Goal: Transaction & Acquisition: Purchase product/service

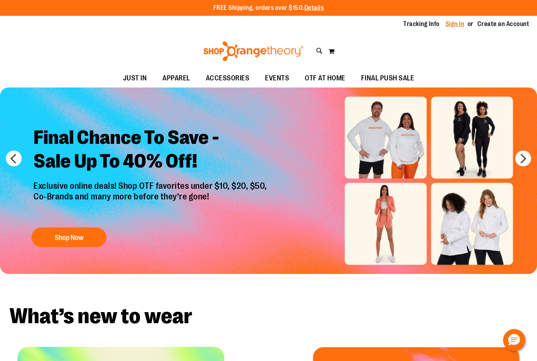
type input "**********"
click at [456, 26] on link "Sign In" at bounding box center [455, 24] width 19 height 9
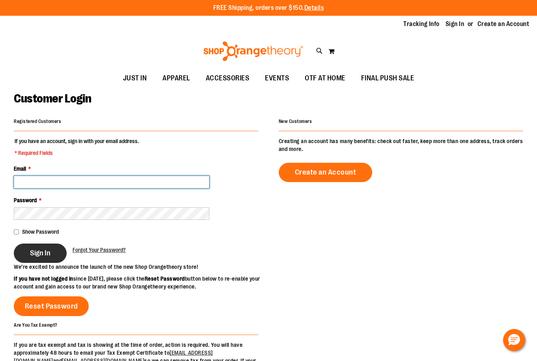
type input "**********"
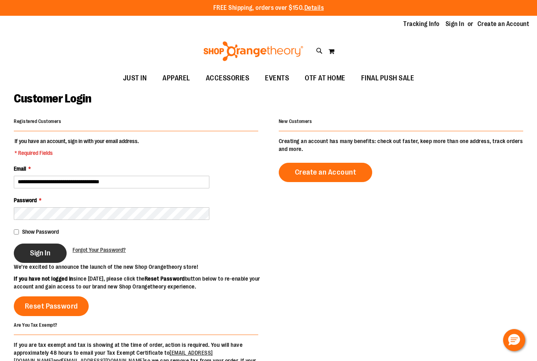
type input "**********"
click at [55, 258] on button "Sign In" at bounding box center [40, 253] width 53 height 19
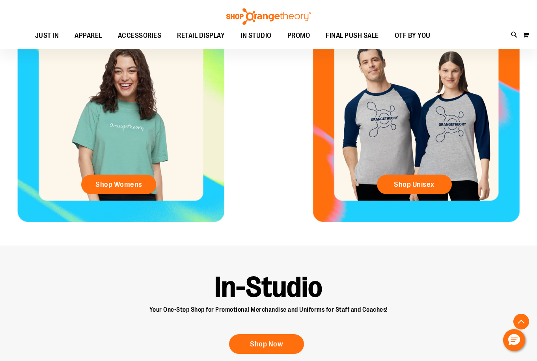
scroll to position [355, 0]
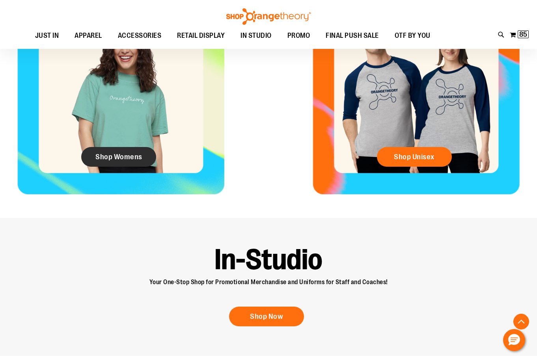
type input "**********"
click at [116, 153] on span "Shop Womens" at bounding box center [118, 157] width 47 height 9
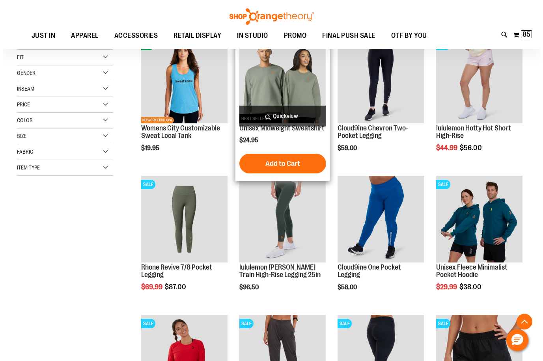
scroll to position [118, 0]
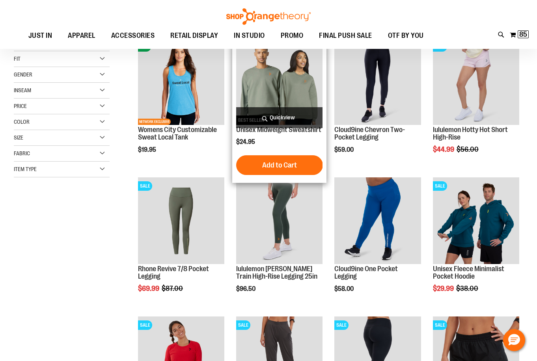
type input "**********"
click at [290, 120] on span "Quickview" at bounding box center [279, 117] width 86 height 21
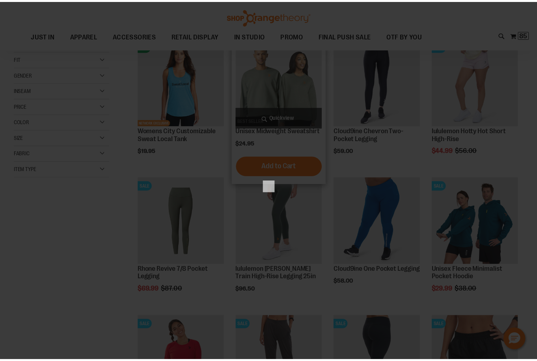
scroll to position [0, 0]
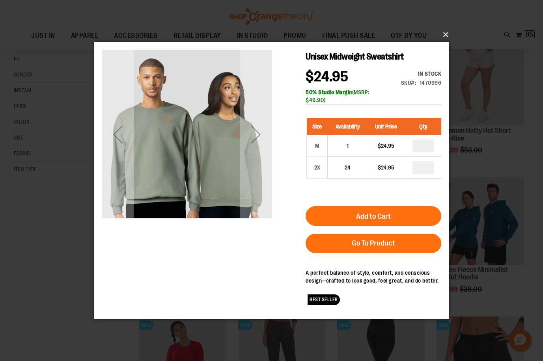
click at [443, 31] on button "×" at bounding box center [274, 34] width 355 height 17
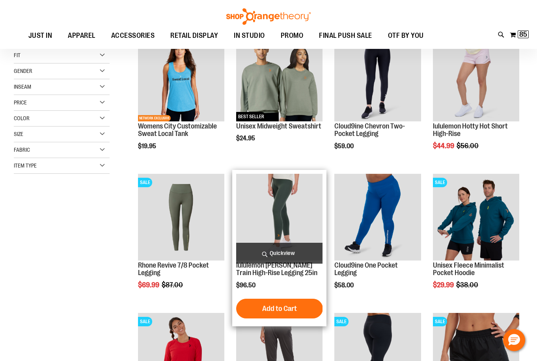
scroll to position [157, 0]
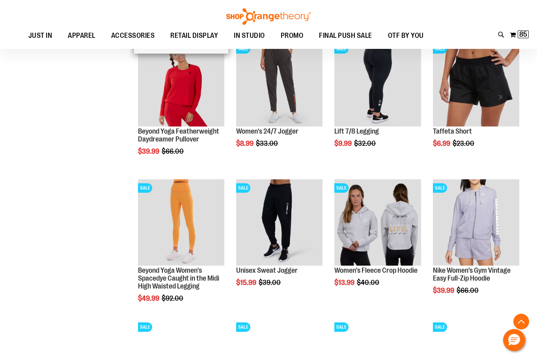
scroll to position [433, 0]
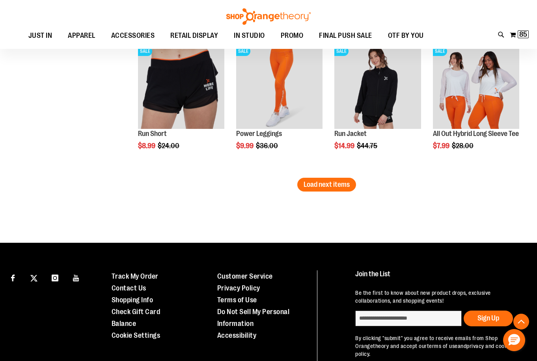
scroll to position [1262, 0]
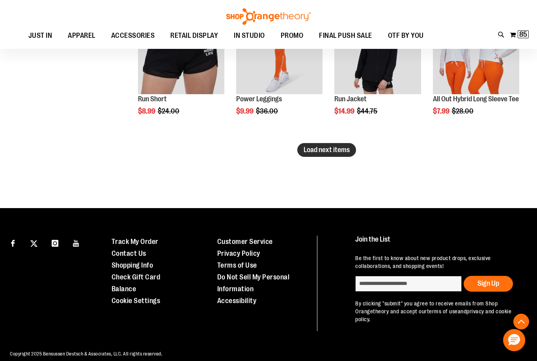
click at [324, 148] on span "Load next items" at bounding box center [327, 150] width 46 height 8
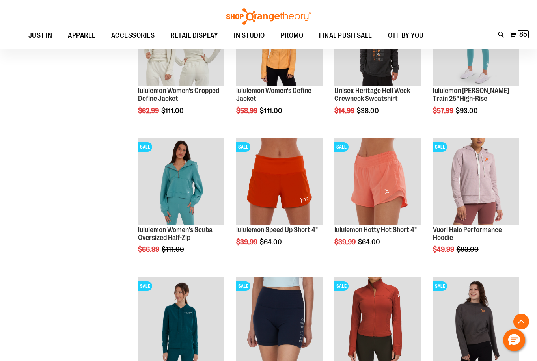
scroll to position [788, 0]
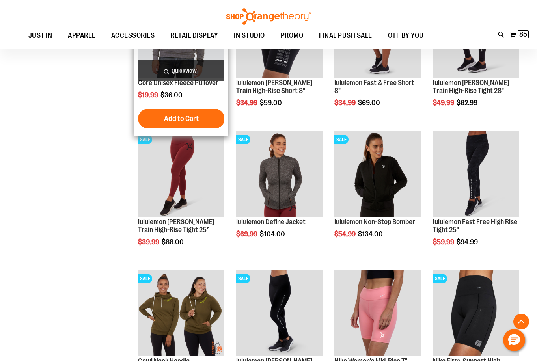
scroll to position [1459, 0]
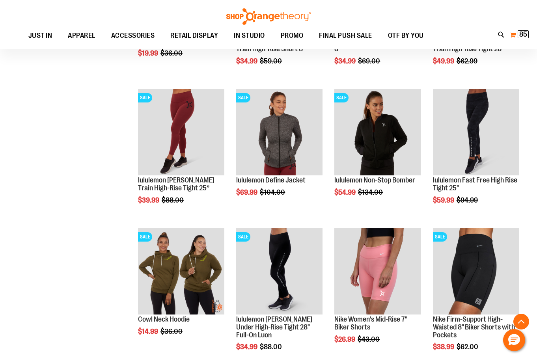
click at [517, 35] on button "My Cart 85 85 items" at bounding box center [520, 34] width 20 height 13
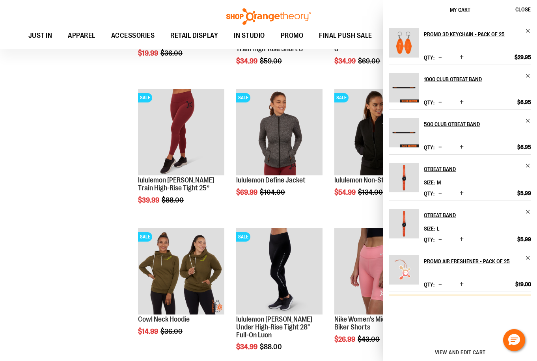
scroll to position [201, 0]
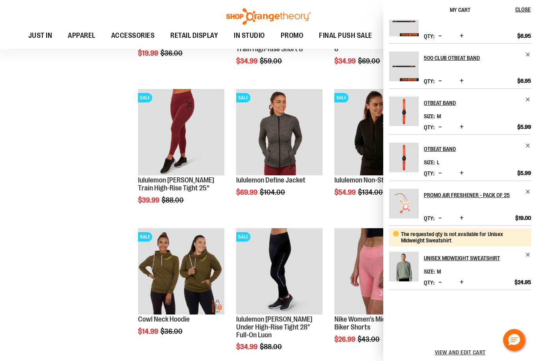
click at [440, 283] on span "Decrease product quantity" at bounding box center [441, 282] width 4 height 8
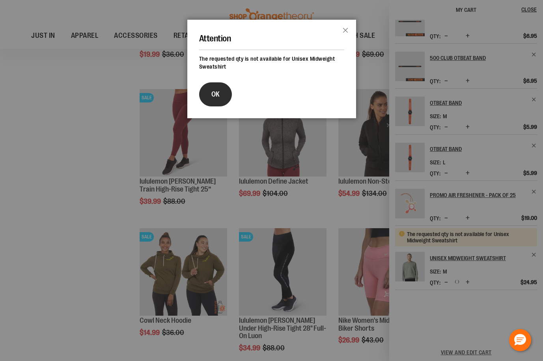
click at [222, 94] on button "OK" at bounding box center [215, 94] width 33 height 24
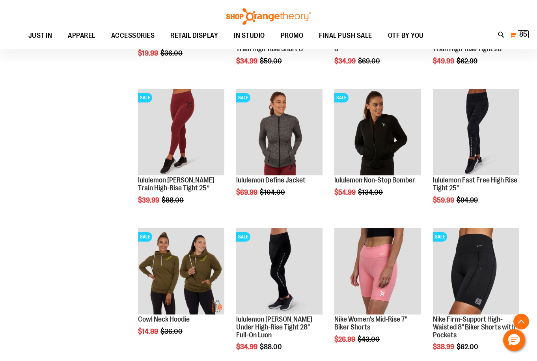
click at [525, 35] on span "85" at bounding box center [523, 34] width 8 height 8
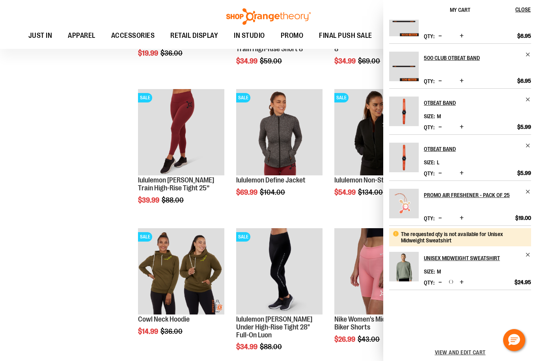
click at [443, 284] on button "Decrease product quantity" at bounding box center [440, 283] width 7 height 8
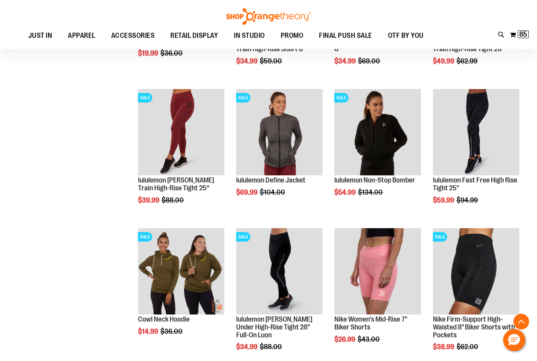
scroll to position [1689, 0]
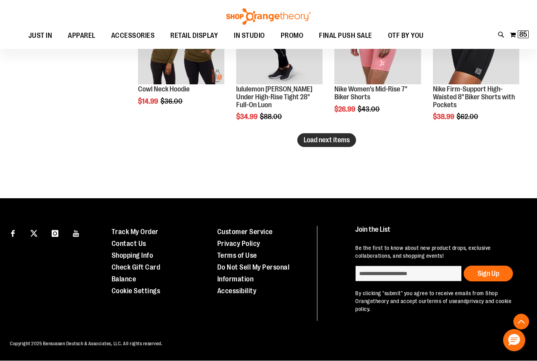
click at [342, 142] on span "Load next items" at bounding box center [327, 140] width 46 height 8
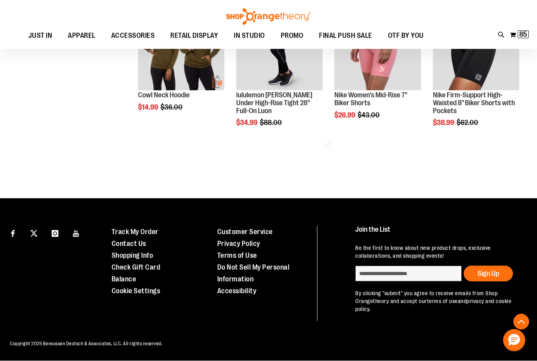
scroll to position [1683, 0]
click at [520, 36] on span "85" at bounding box center [523, 34] width 8 height 8
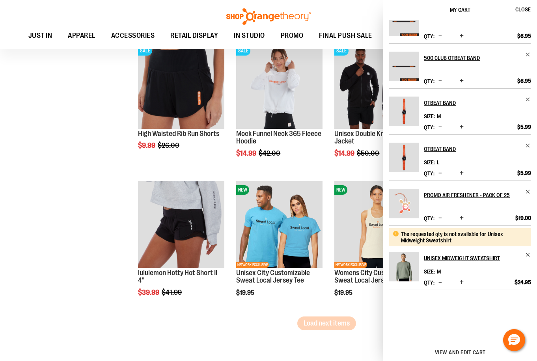
scroll to position [1959, 0]
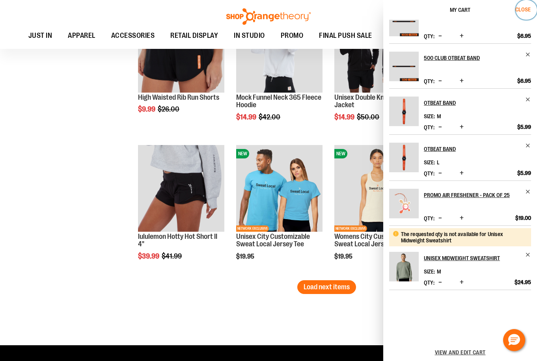
click at [527, 9] on span "Close" at bounding box center [522, 9] width 15 height 6
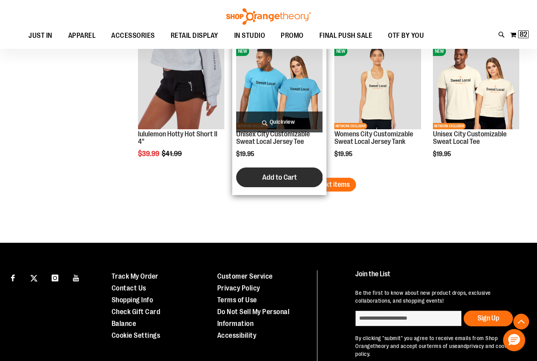
scroll to position [2078, 0]
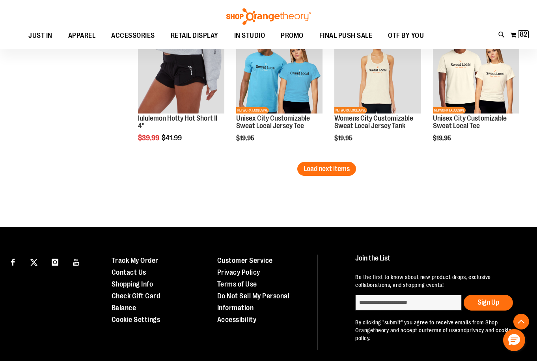
click at [339, 170] on span "Load next items" at bounding box center [327, 169] width 46 height 8
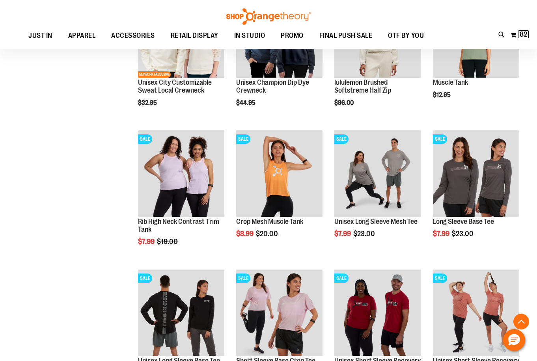
scroll to position [2314, 0]
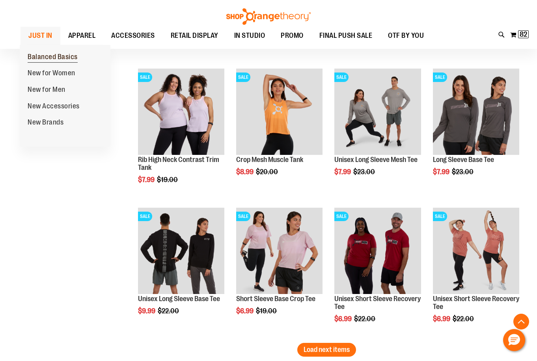
click at [49, 59] on span "Balanced Basics" at bounding box center [53, 58] width 50 height 10
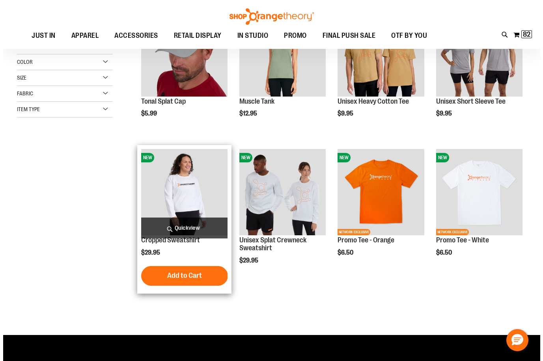
scroll to position [39, 0]
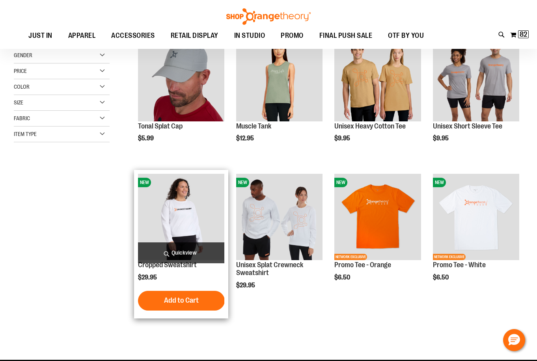
type input "**********"
click at [158, 255] on span "Quickview" at bounding box center [181, 253] width 86 height 21
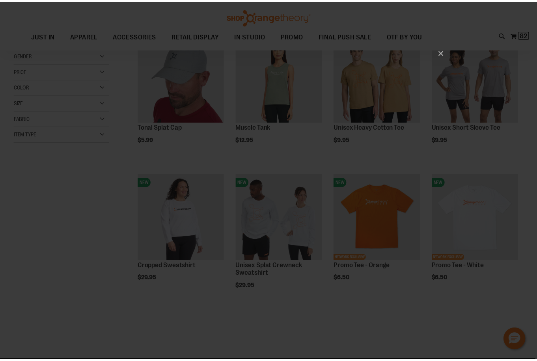
scroll to position [0, 0]
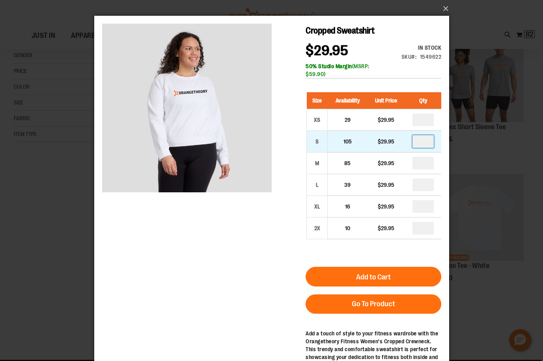
click at [425, 139] on input "number" at bounding box center [422, 141] width 21 height 13
type input "*"
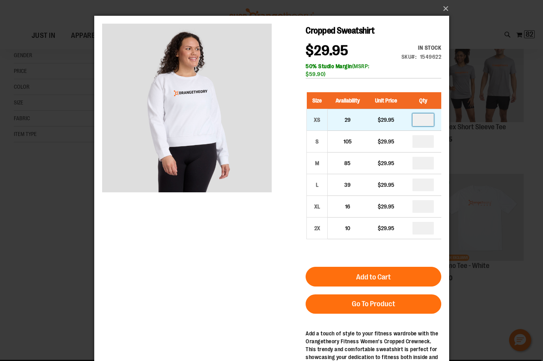
click at [422, 120] on input "number" at bounding box center [422, 120] width 21 height 13
type input "*"
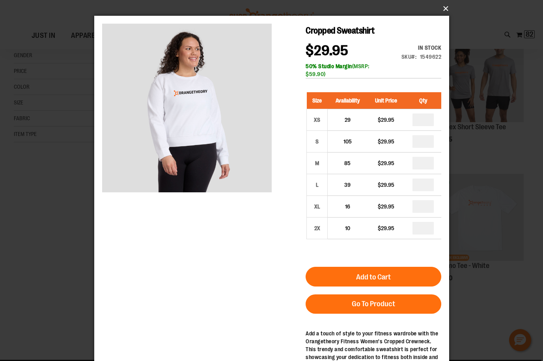
click at [444, 4] on button "×" at bounding box center [274, 8] width 355 height 17
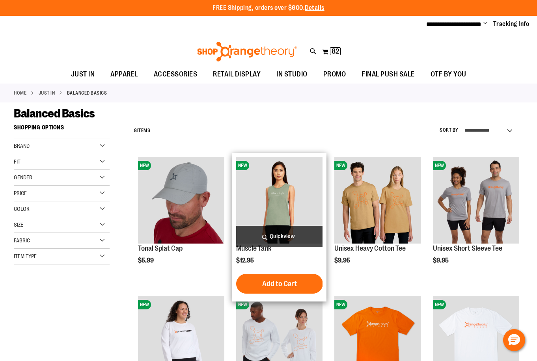
click at [289, 235] on span "Quickview" at bounding box center [279, 236] width 86 height 21
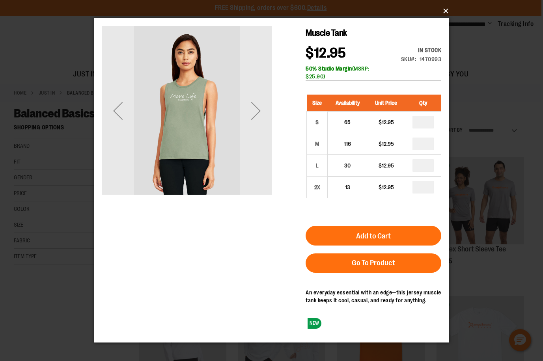
click at [446, 9] on button "×" at bounding box center [274, 10] width 355 height 17
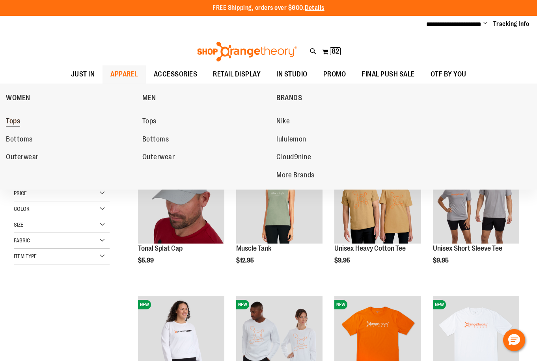
click at [15, 121] on span "Tops" at bounding box center [13, 122] width 14 height 10
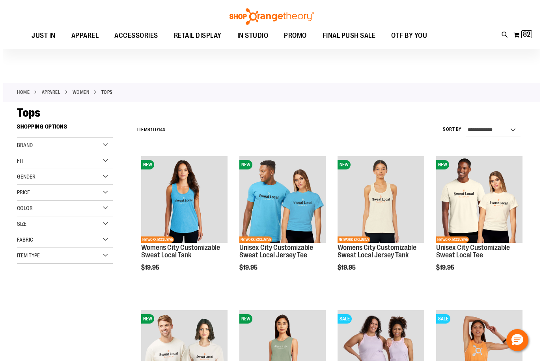
scroll to position [197, 0]
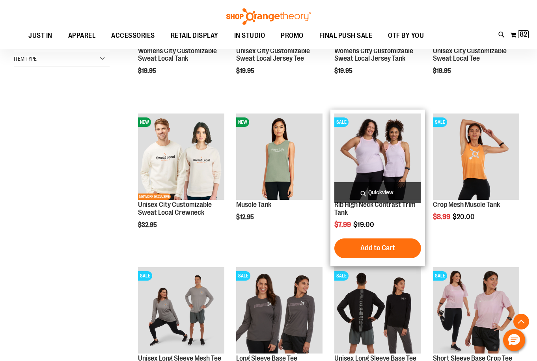
type input "**********"
click at [396, 193] on span "Quickview" at bounding box center [377, 192] width 86 height 21
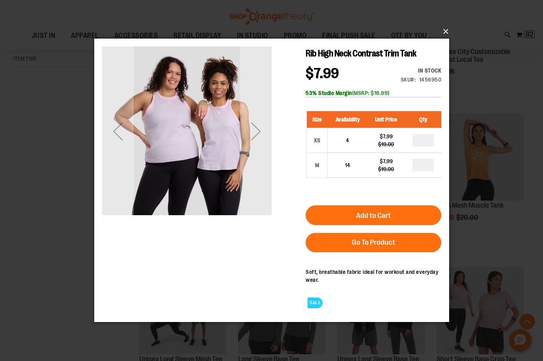
click at [446, 30] on button "×" at bounding box center [274, 31] width 355 height 17
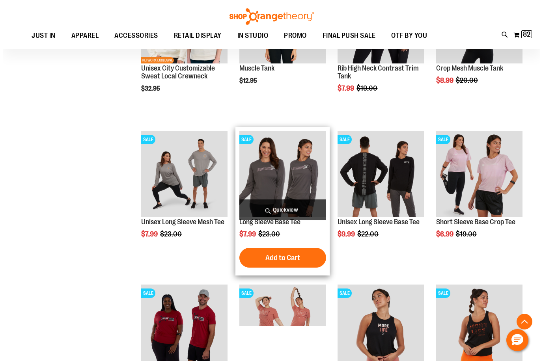
scroll to position [355, 0]
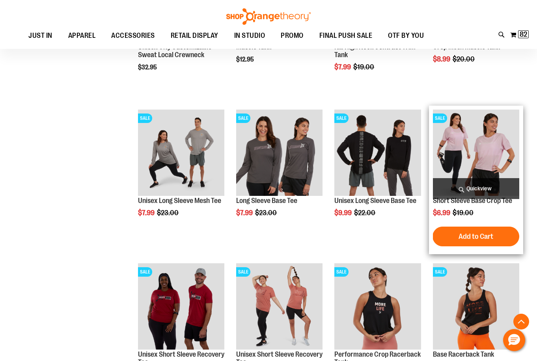
click at [481, 189] on span "Quickview" at bounding box center [476, 188] width 86 height 21
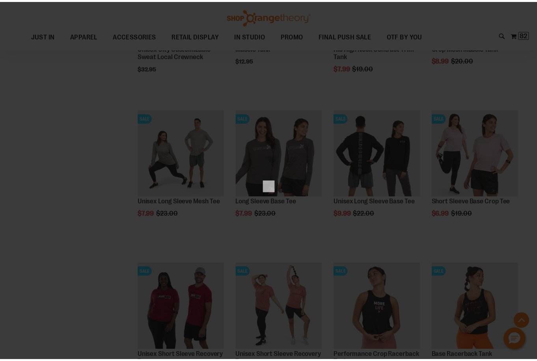
scroll to position [0, 0]
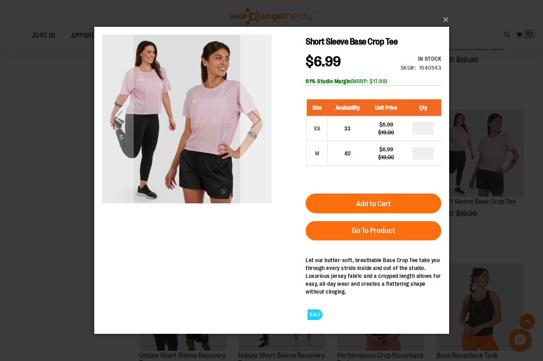
click at [254, 120] on div "Next" at bounding box center [256, 120] width 32 height 32
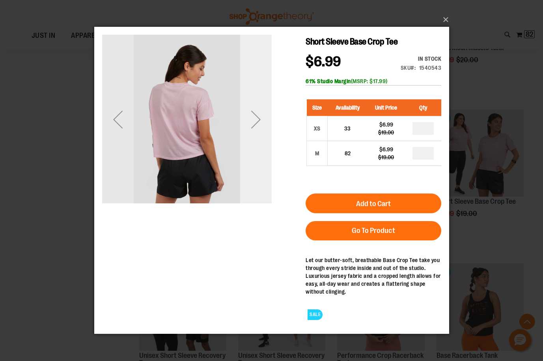
click at [254, 120] on div "Next" at bounding box center [256, 120] width 32 height 32
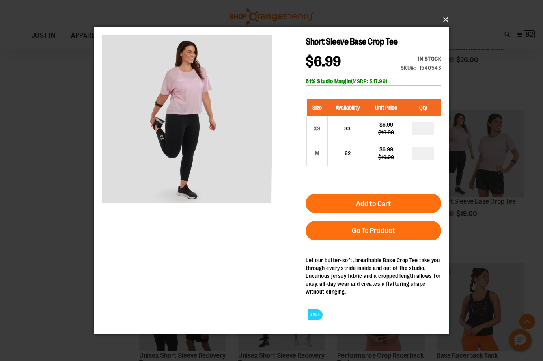
click at [444, 21] on button "×" at bounding box center [274, 19] width 355 height 17
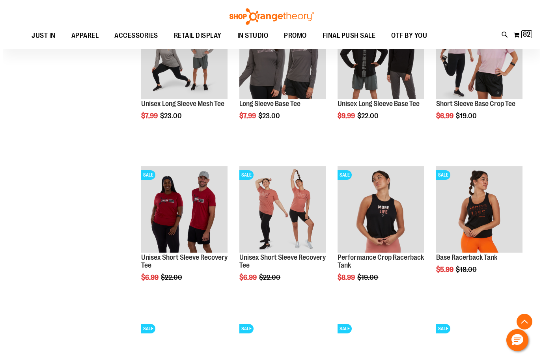
scroll to position [473, 0]
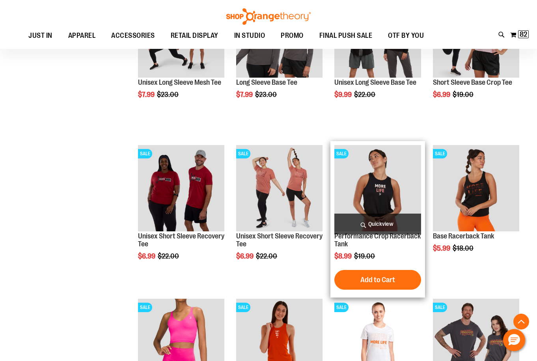
click at [388, 225] on span "Quickview" at bounding box center [377, 224] width 86 height 21
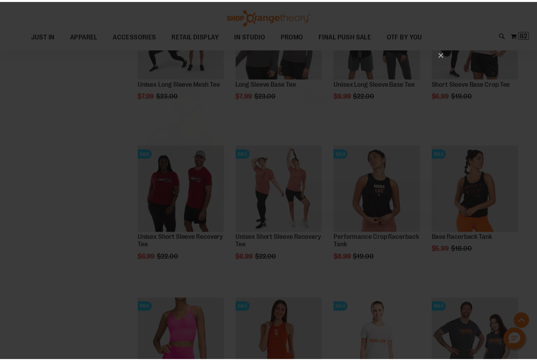
scroll to position [0, 0]
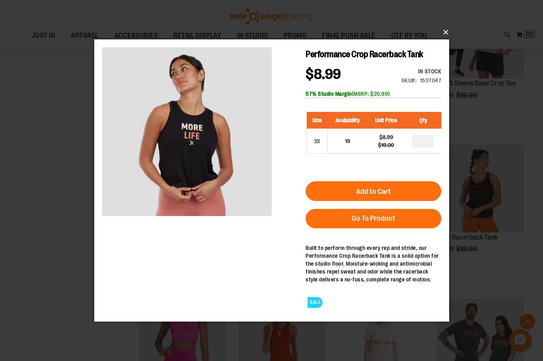
click at [448, 29] on button "×" at bounding box center [274, 32] width 355 height 17
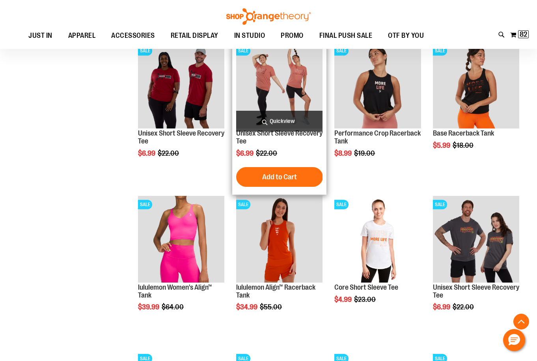
scroll to position [591, 0]
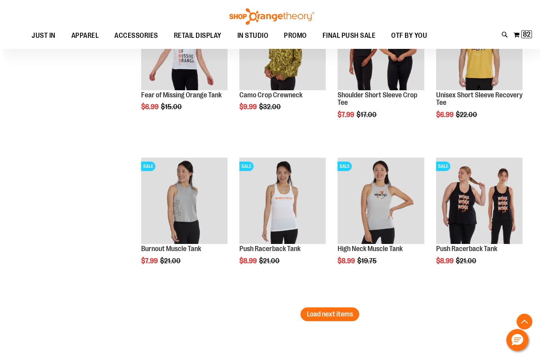
scroll to position [1262, 0]
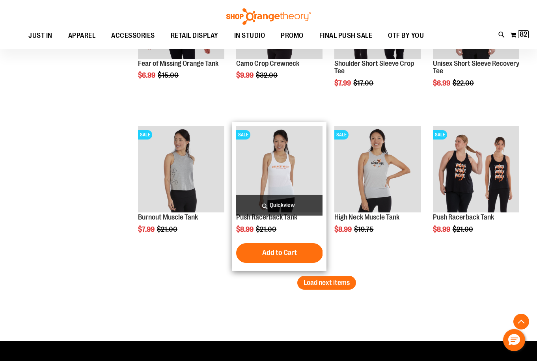
click at [292, 200] on span "Quickview" at bounding box center [279, 205] width 86 height 21
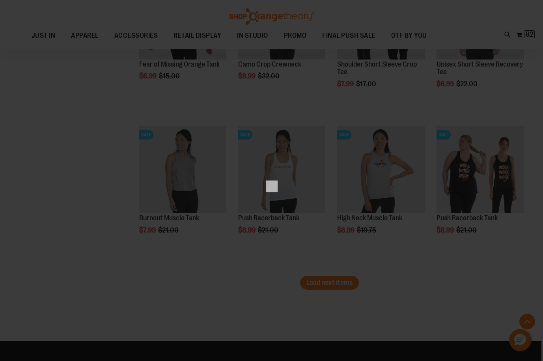
scroll to position [0, 0]
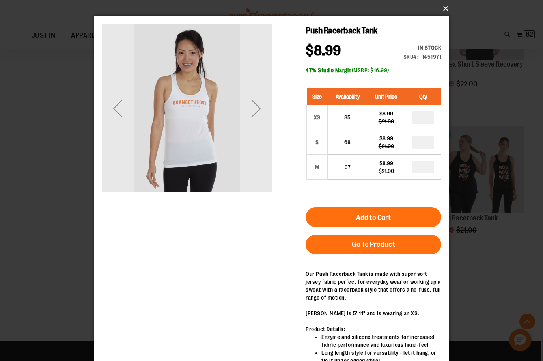
click at [446, 10] on button "×" at bounding box center [274, 8] width 355 height 17
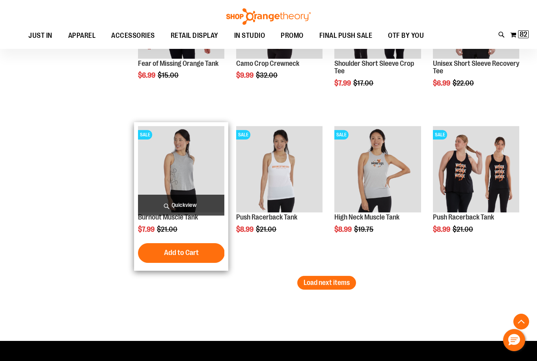
click at [200, 198] on span "Quickview" at bounding box center [181, 205] width 86 height 21
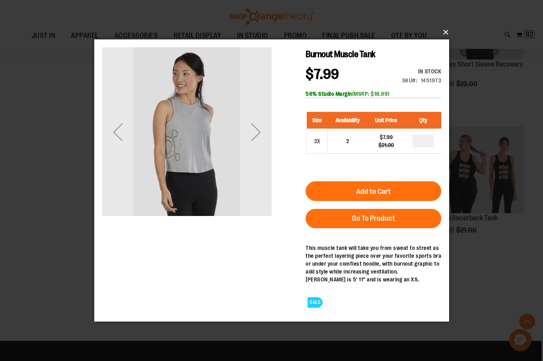
click at [443, 30] on button "×" at bounding box center [274, 32] width 355 height 17
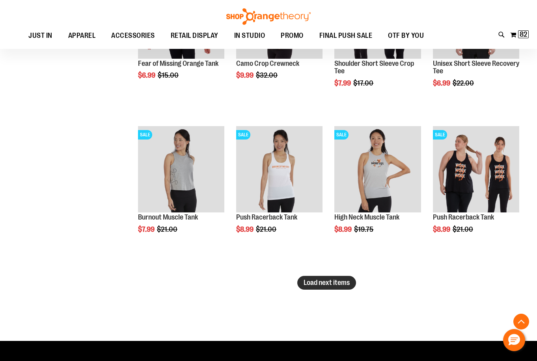
click at [315, 283] on span "Load next items" at bounding box center [327, 283] width 46 height 8
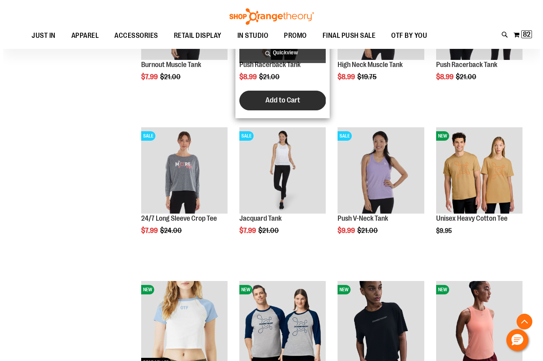
scroll to position [1419, 0]
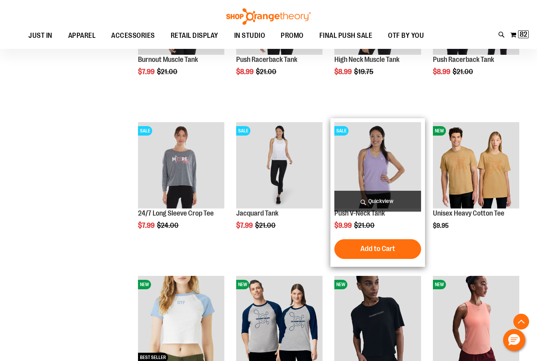
click at [381, 201] on span "Quickview" at bounding box center [377, 201] width 86 height 21
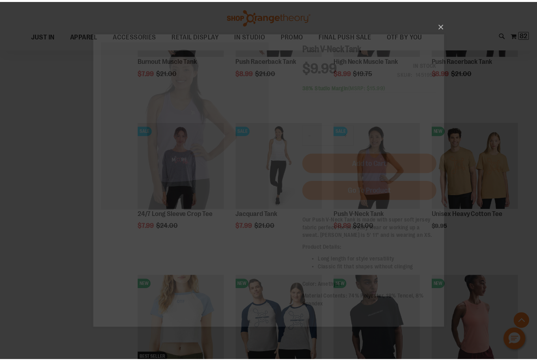
scroll to position [0, 0]
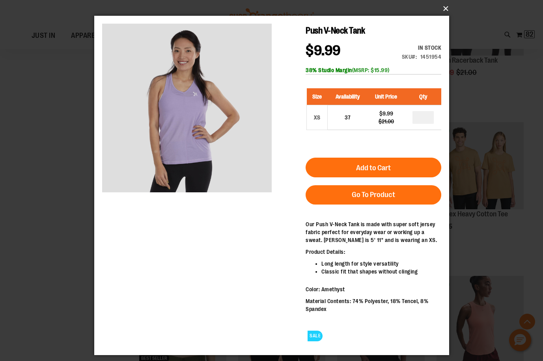
click at [443, 7] on button "×" at bounding box center [274, 8] width 355 height 17
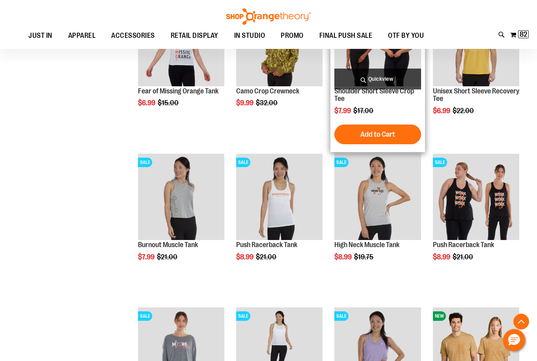
scroll to position [1222, 0]
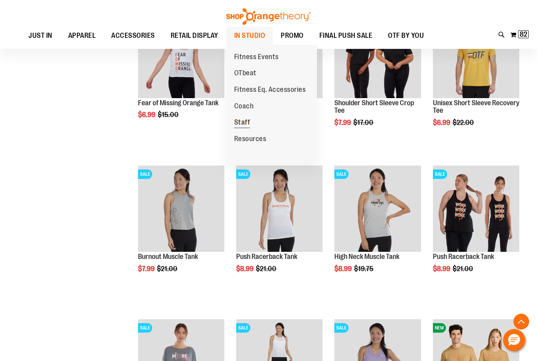
click at [236, 123] on span "Staff" at bounding box center [242, 123] width 16 height 10
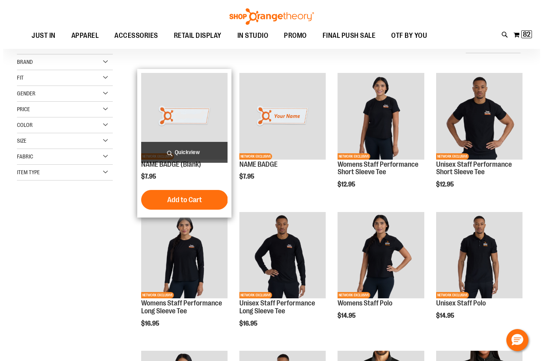
scroll to position [118, 0]
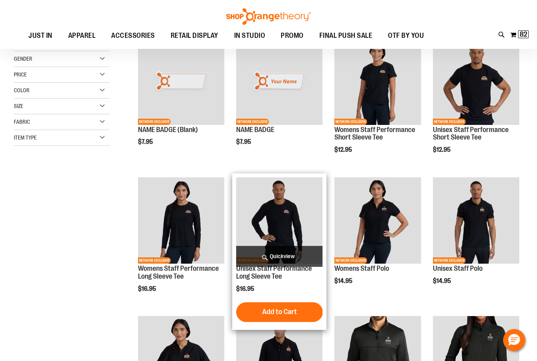
type input "**********"
click at [299, 256] on span "Quickview" at bounding box center [279, 256] width 86 height 21
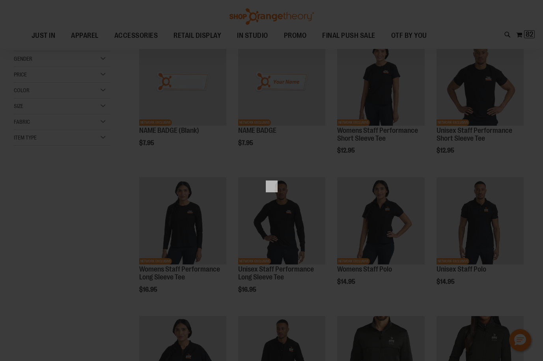
scroll to position [0, 0]
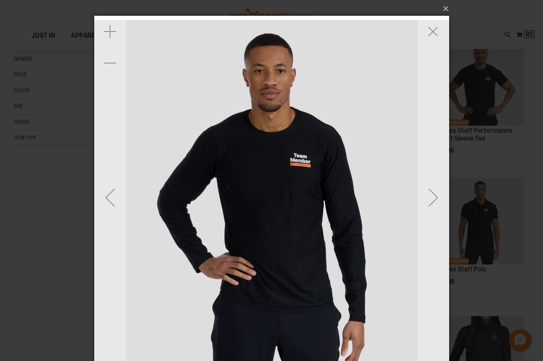
click at [313, 146] on img "carousel" at bounding box center [271, 197] width 355 height 355
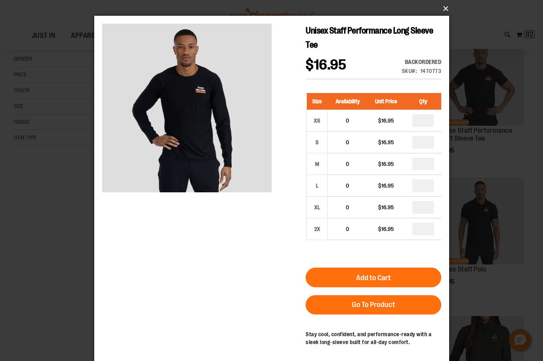
click at [441, 6] on button "×" at bounding box center [274, 8] width 355 height 17
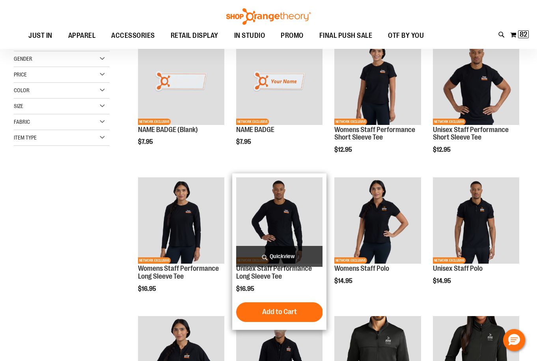
click at [269, 252] on span "Quickview" at bounding box center [279, 256] width 86 height 21
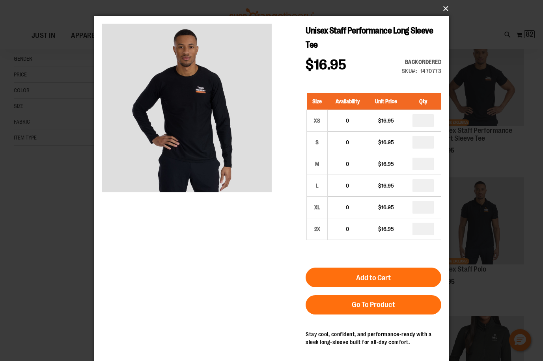
click at [443, 6] on button "×" at bounding box center [274, 8] width 355 height 17
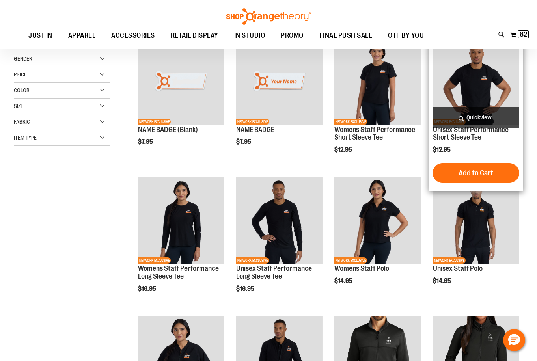
click at [480, 116] on span "Quickview" at bounding box center [476, 117] width 86 height 21
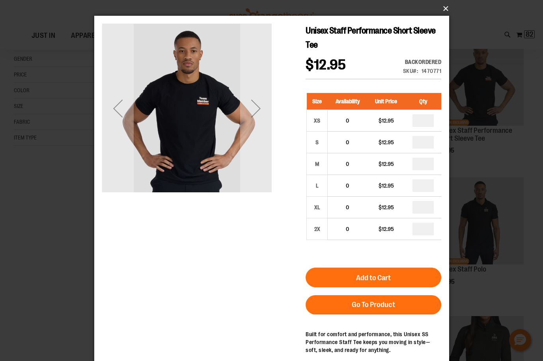
click at [443, 10] on button "×" at bounding box center [274, 8] width 355 height 17
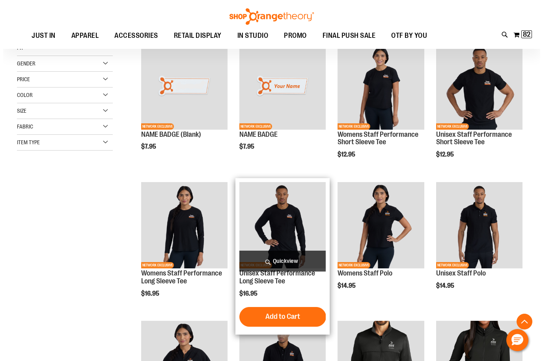
scroll to position [78, 0]
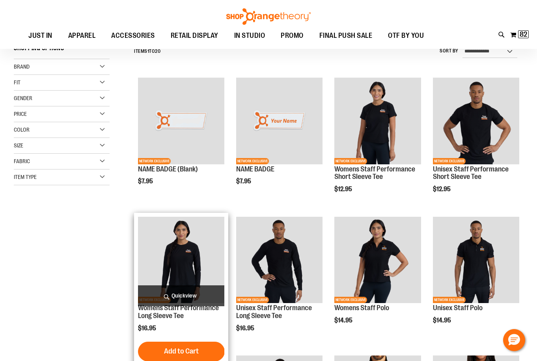
click at [185, 298] on span "Quickview" at bounding box center [181, 296] width 86 height 21
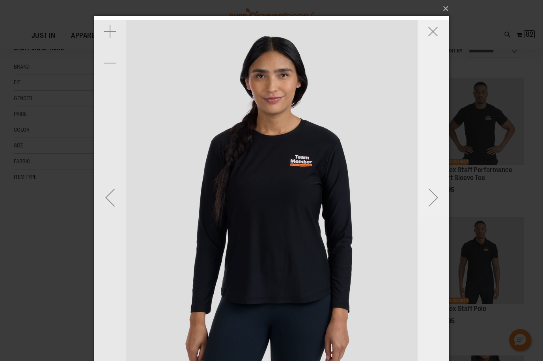
click at [428, 196] on div "Next" at bounding box center [433, 198] width 32 height 32
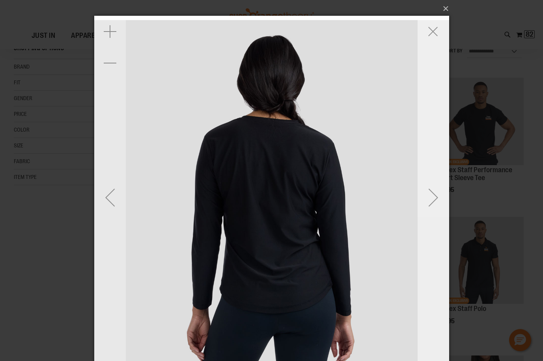
click at [428, 196] on div "Next" at bounding box center [433, 198] width 32 height 32
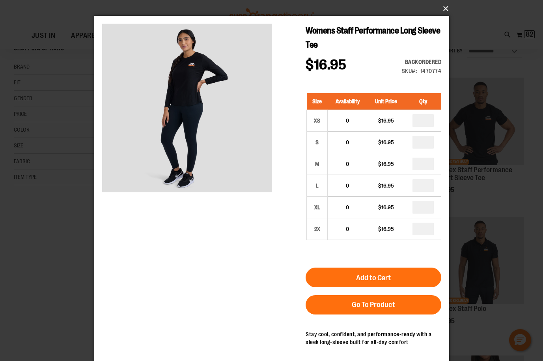
click at [441, 8] on button "×" at bounding box center [274, 8] width 355 height 17
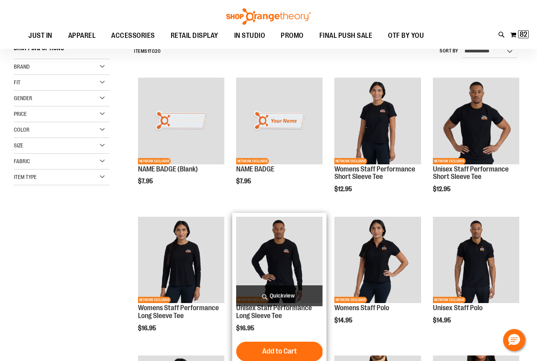
click at [280, 296] on span "Quickview" at bounding box center [279, 296] width 86 height 21
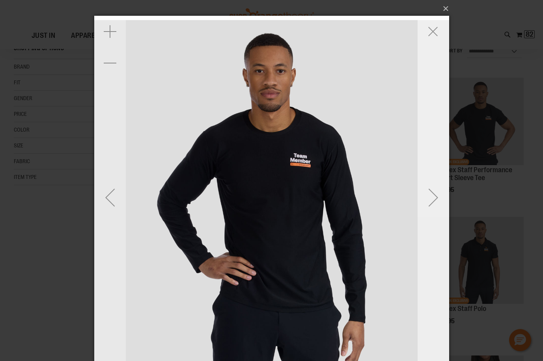
click at [424, 197] on div "Next" at bounding box center [433, 198] width 32 height 32
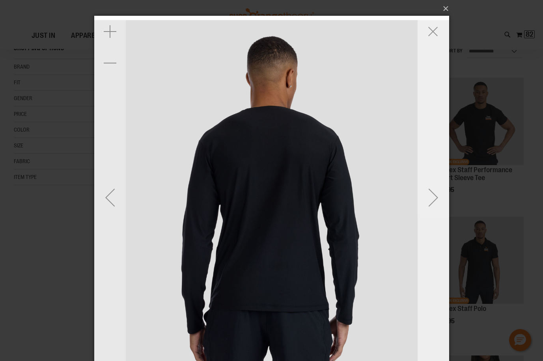
click at [424, 197] on div "Next" at bounding box center [433, 198] width 32 height 32
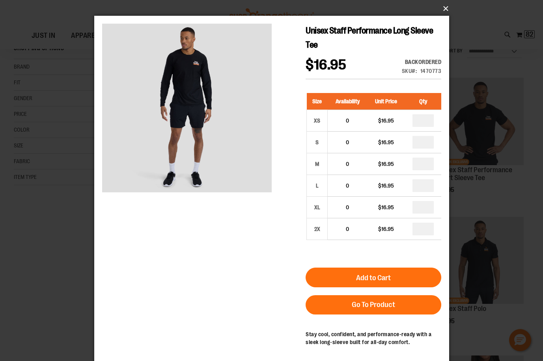
click at [446, 7] on button "×" at bounding box center [274, 8] width 355 height 17
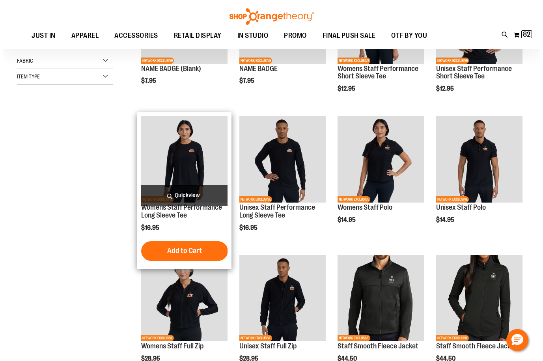
scroll to position [197, 0]
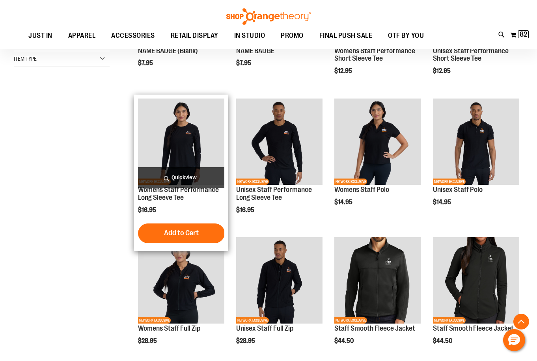
click at [185, 174] on span "Quickview" at bounding box center [181, 177] width 86 height 21
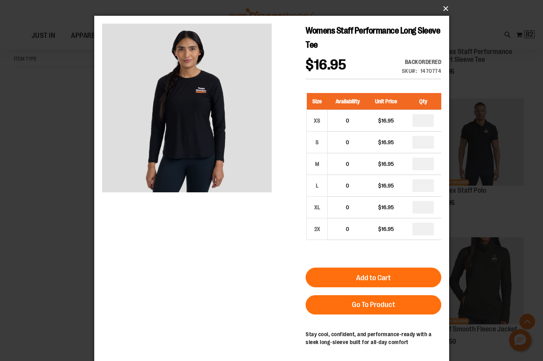
click at [446, 5] on button "×" at bounding box center [274, 8] width 355 height 17
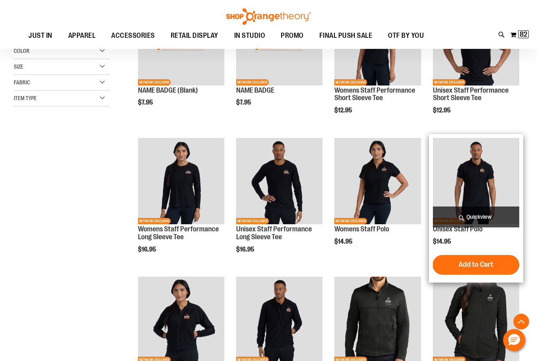
scroll to position [118, 0]
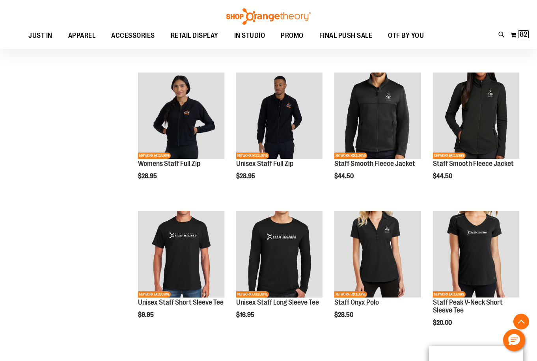
scroll to position [355, 0]
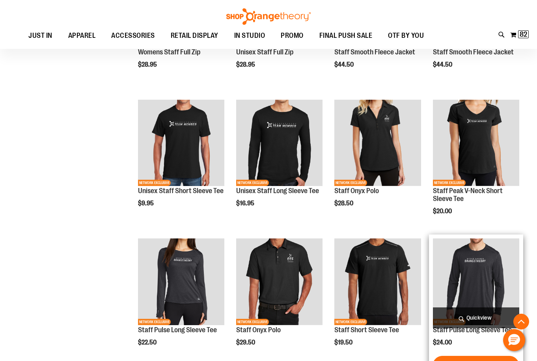
scroll to position [473, 0]
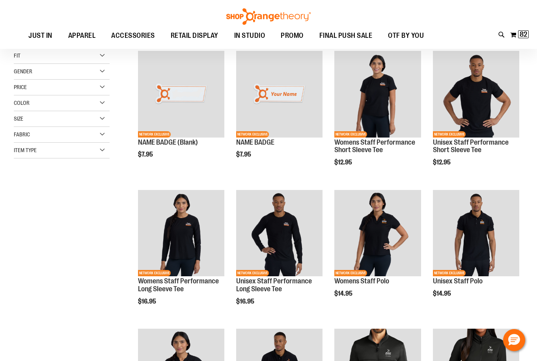
scroll to position [118, 0]
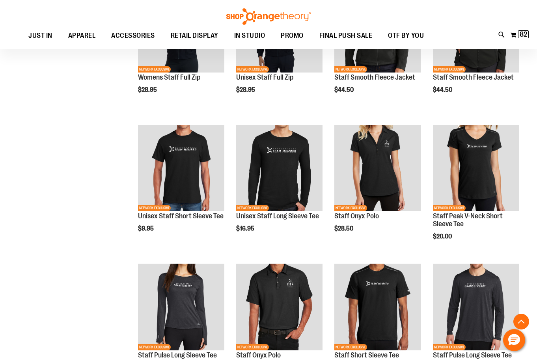
scroll to position [433, 0]
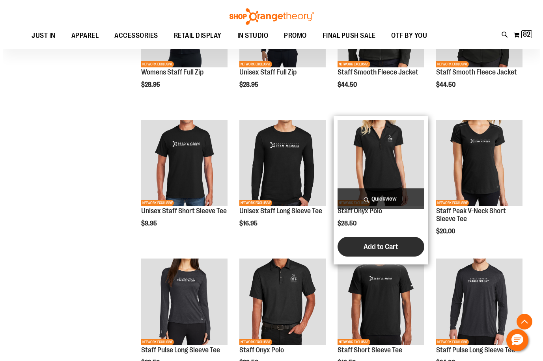
scroll to position [473, 0]
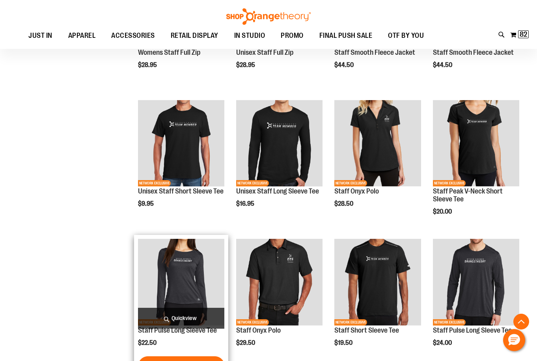
click at [207, 274] on img "product" at bounding box center [181, 282] width 86 height 86
click at [206, 314] on span "Quickview" at bounding box center [181, 318] width 86 height 21
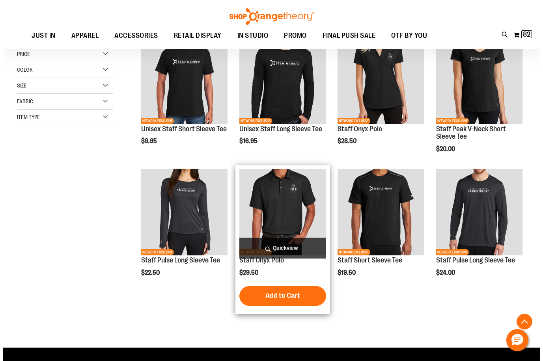
scroll to position [130, 0]
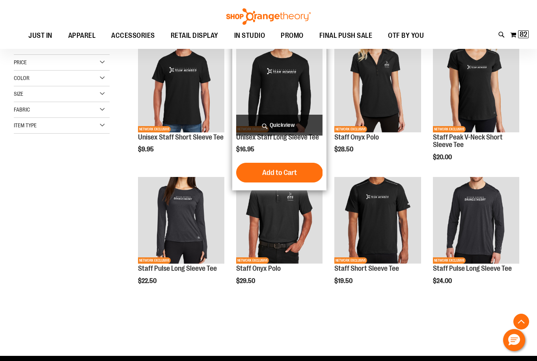
type input "**********"
click at [269, 90] on img "product" at bounding box center [279, 89] width 86 height 86
click at [245, 118] on span "Quickview" at bounding box center [279, 125] width 86 height 21
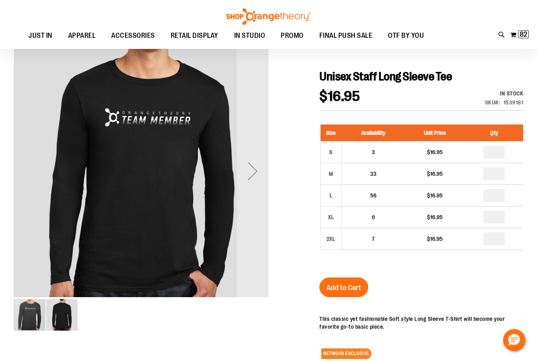
scroll to position [39, 0]
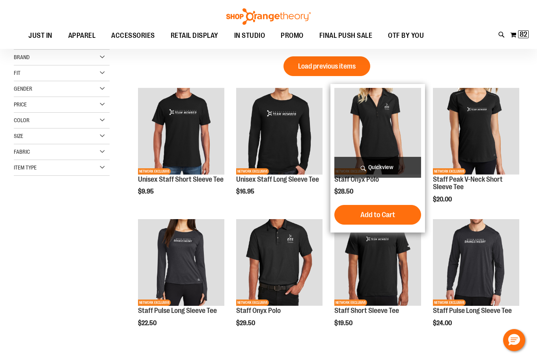
scroll to position [39, 0]
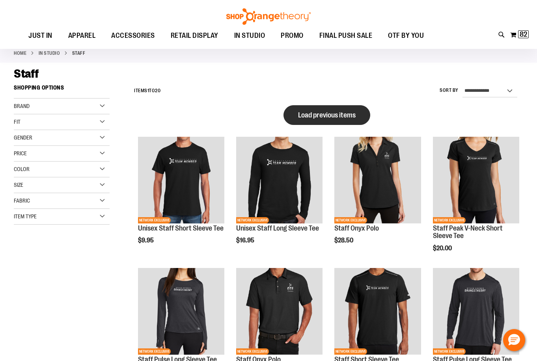
type input "**********"
click at [309, 108] on button "Load previous items" at bounding box center [327, 115] width 87 height 20
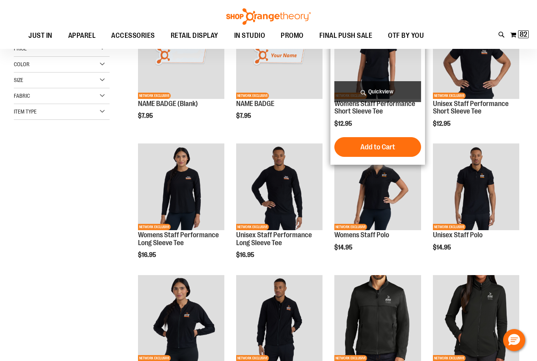
scroll to position [157, 0]
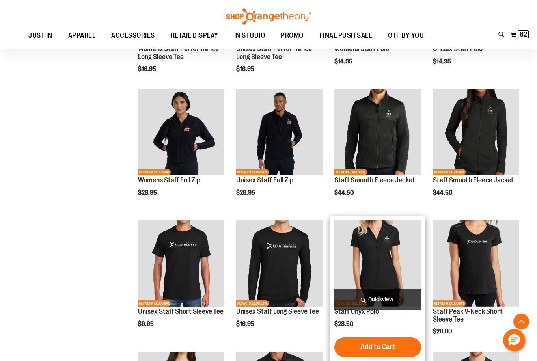
scroll to position [315, 0]
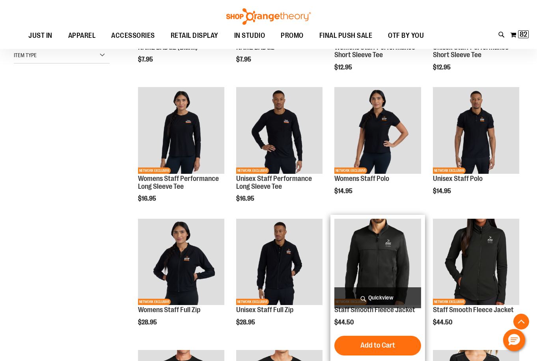
scroll to position [315, 0]
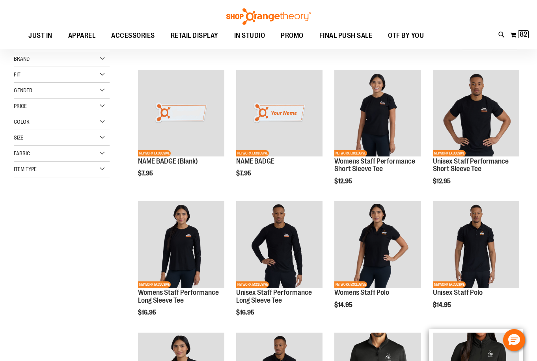
scroll to position [78, 0]
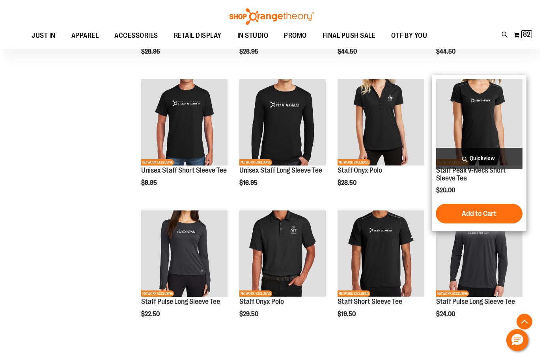
scroll to position [473, 0]
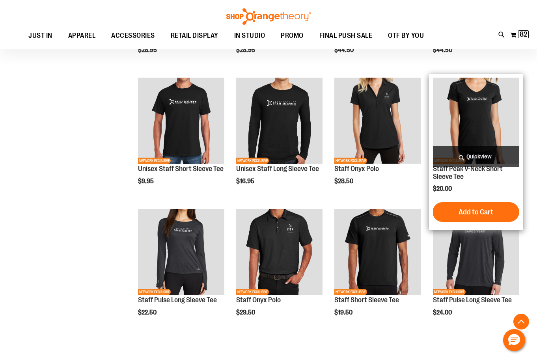
click at [465, 160] on span "Quickview" at bounding box center [476, 156] width 86 height 21
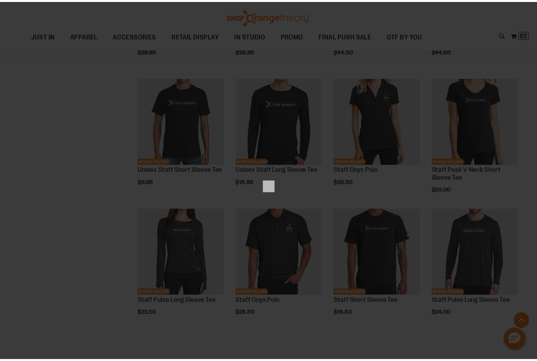
scroll to position [0, 0]
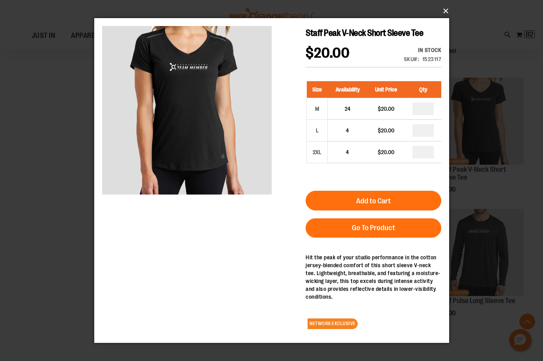
click at [441, 9] on button "×" at bounding box center [274, 10] width 355 height 17
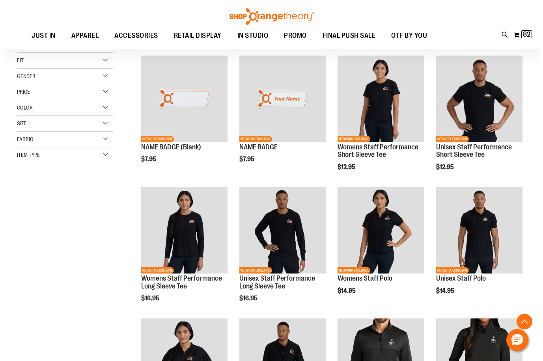
scroll to position [78, 0]
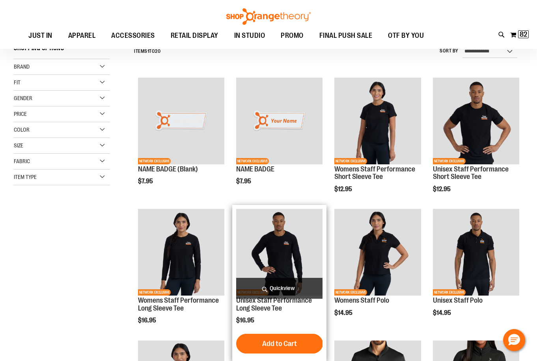
click at [281, 282] on span "Quickview" at bounding box center [279, 288] width 86 height 21
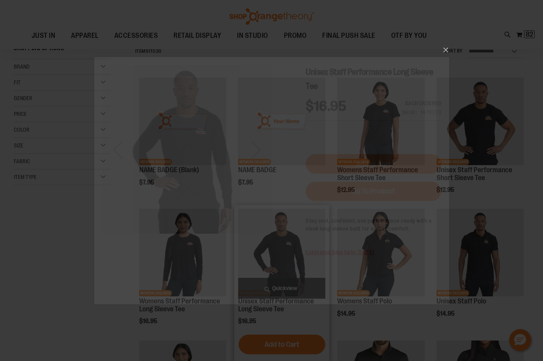
scroll to position [0, 0]
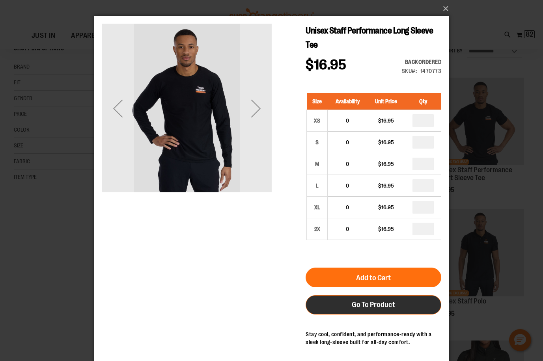
click at [388, 307] on span "Go To Product" at bounding box center [372, 305] width 43 height 9
click at [366, 309] on link "Go To Product" at bounding box center [373, 304] width 136 height 19
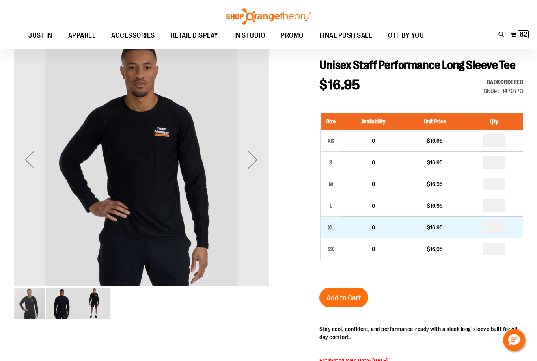
scroll to position [78, 0]
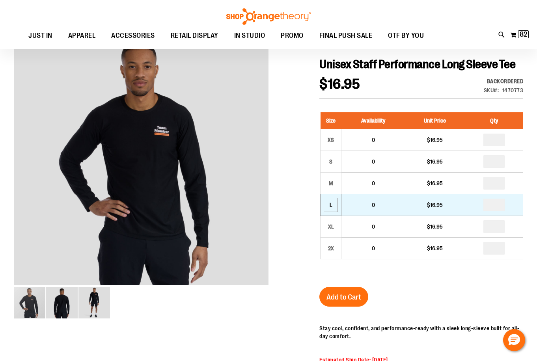
type input "**********"
click at [328, 207] on div "L" at bounding box center [331, 205] width 12 height 12
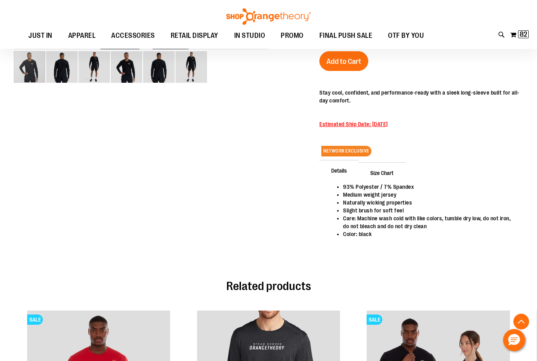
scroll to position [315, 0]
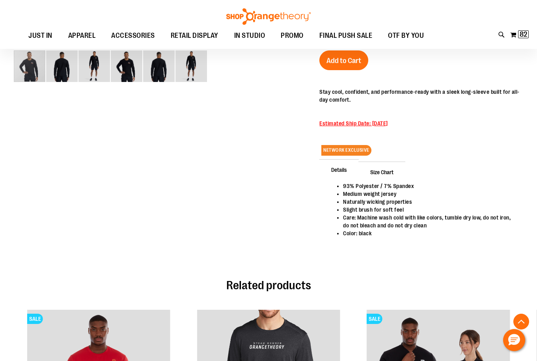
click at [380, 171] on span "Size Chart" at bounding box center [381, 172] width 47 height 21
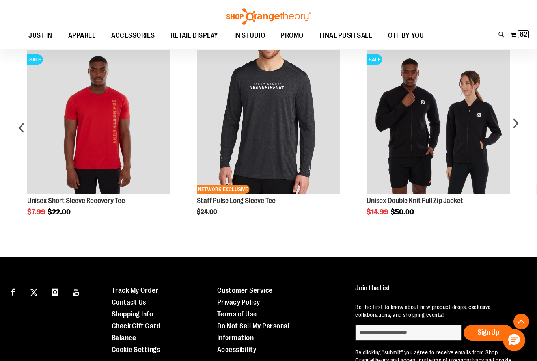
scroll to position [670, 0]
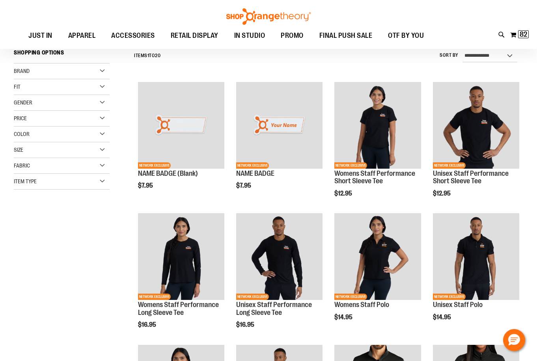
scroll to position [78, 0]
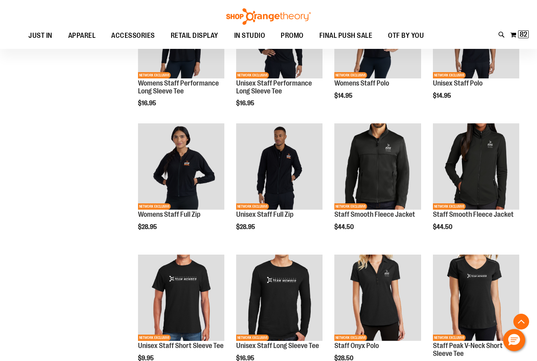
scroll to position [315, 0]
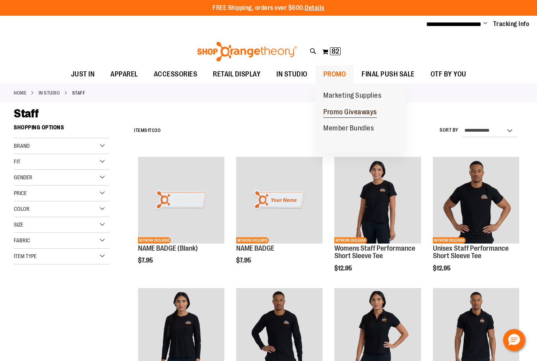
type input "**********"
click at [342, 111] on span "Promo Giveaways" at bounding box center [350, 113] width 54 height 10
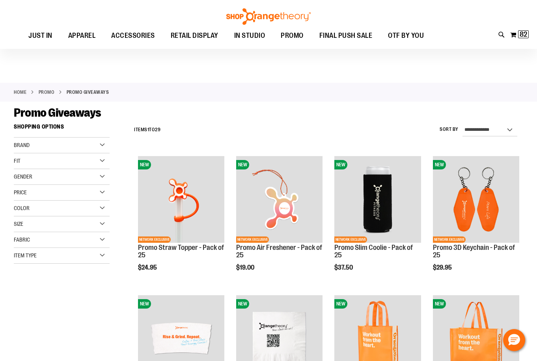
scroll to position [39, 0]
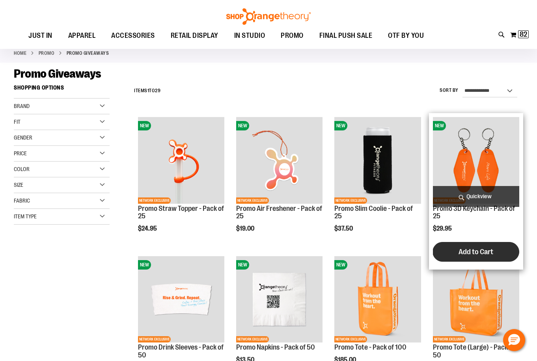
type input "**********"
click at [480, 259] on button "Add to Cart" at bounding box center [476, 252] width 87 height 20
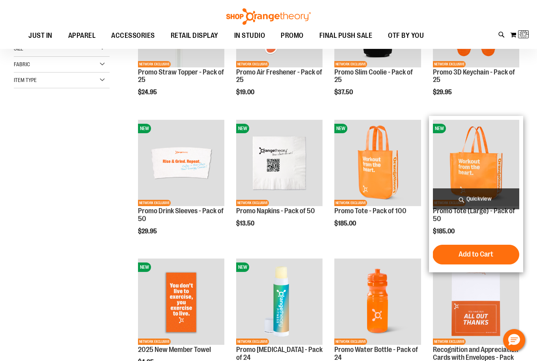
scroll to position [197, 0]
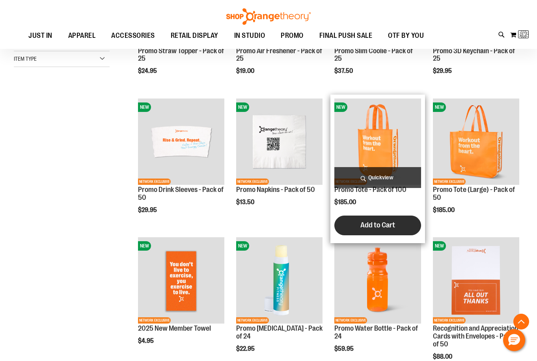
click at [396, 225] on button "Add to Cart" at bounding box center [377, 226] width 87 height 20
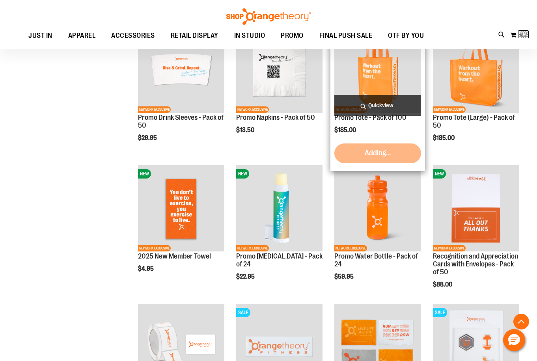
scroll to position [433, 0]
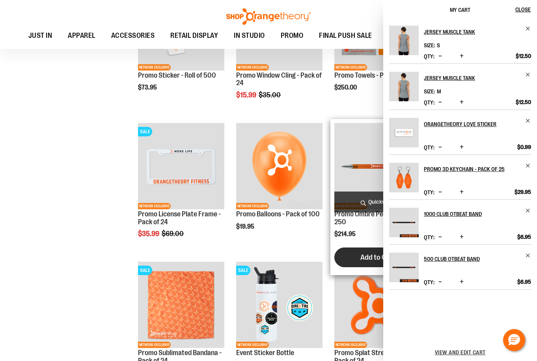
scroll to position [280, 0]
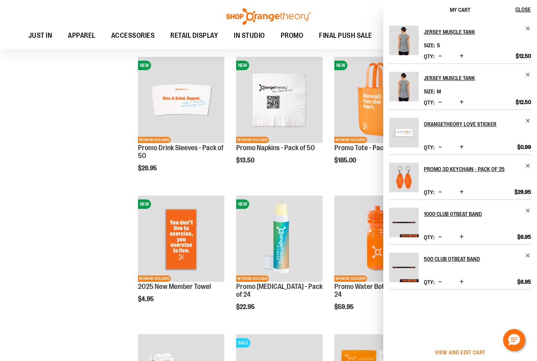
click at [458, 351] on span "View and edit cart" at bounding box center [460, 352] width 51 height 6
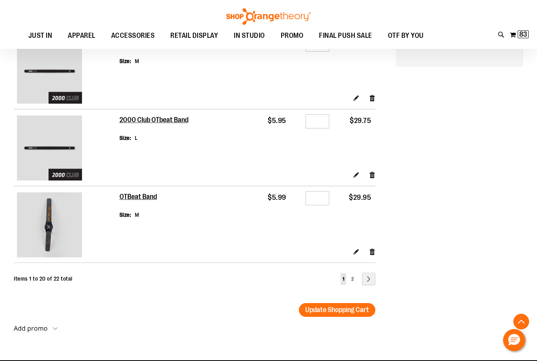
scroll to position [1531, 0]
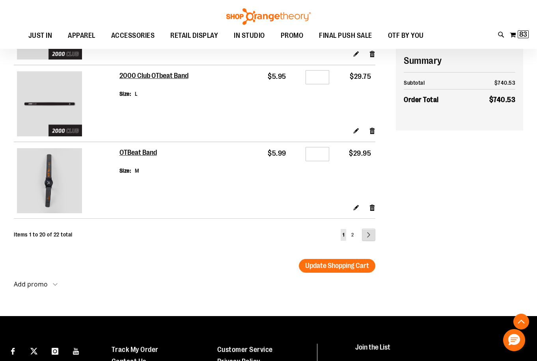
type input "**********"
click at [373, 240] on link "Page Next" at bounding box center [368, 235] width 13 height 13
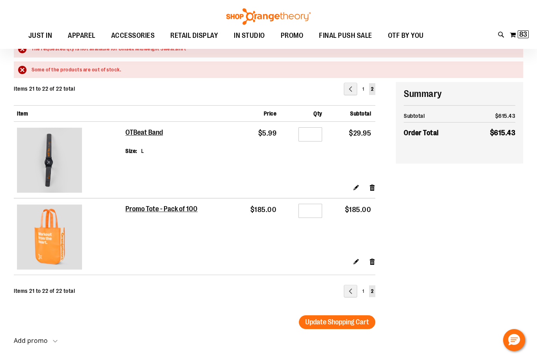
scroll to position [78, 0]
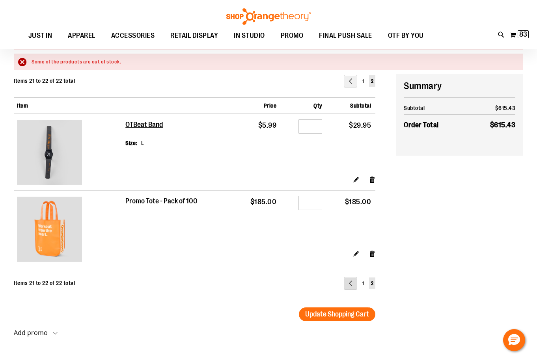
type input "**********"
click at [351, 286] on link "Page Previous" at bounding box center [350, 283] width 13 height 13
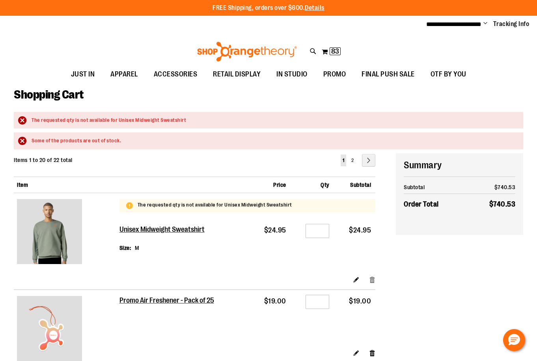
type input "**********"
click at [372, 277] on link "Remove item" at bounding box center [372, 280] width 7 height 8
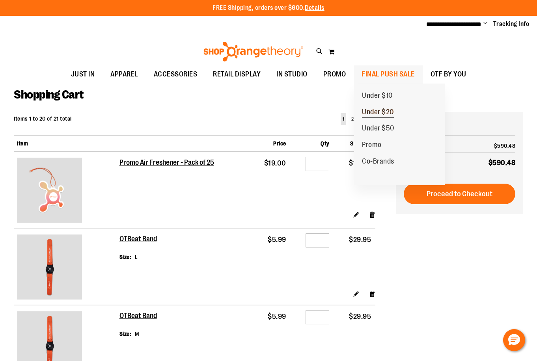
type input "**********"
click at [380, 110] on span "Under $20" at bounding box center [378, 113] width 32 height 10
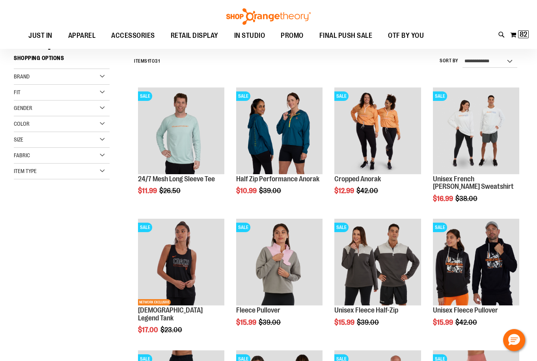
scroll to position [78, 0]
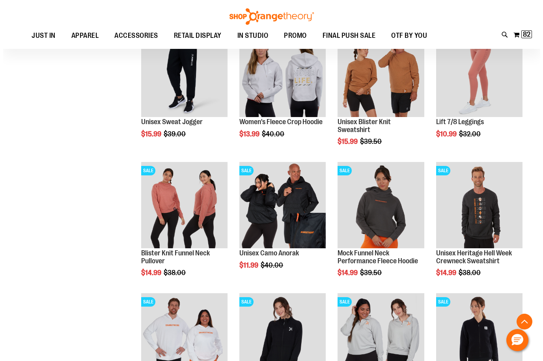
scroll to position [394, 0]
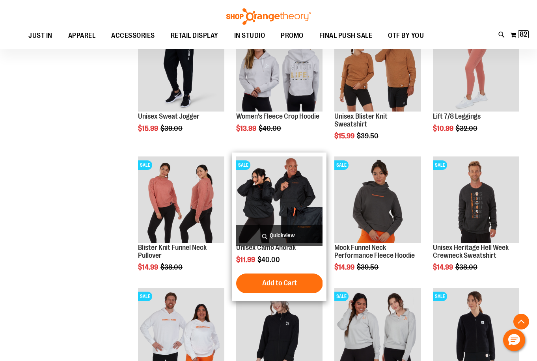
type input "**********"
click at [268, 231] on span "Quickview" at bounding box center [279, 235] width 86 height 21
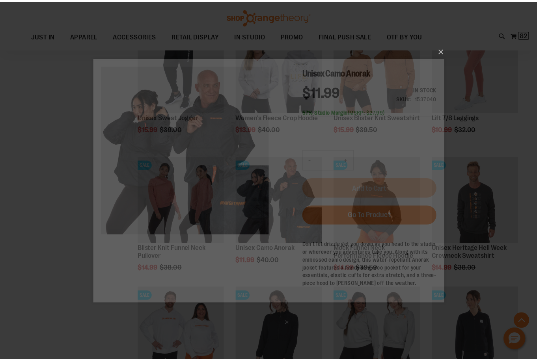
scroll to position [0, 0]
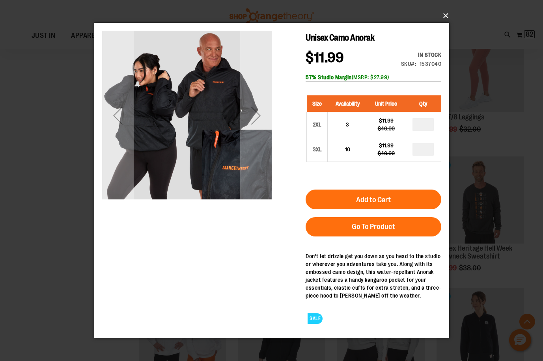
click at [445, 19] on button "×" at bounding box center [274, 15] width 355 height 17
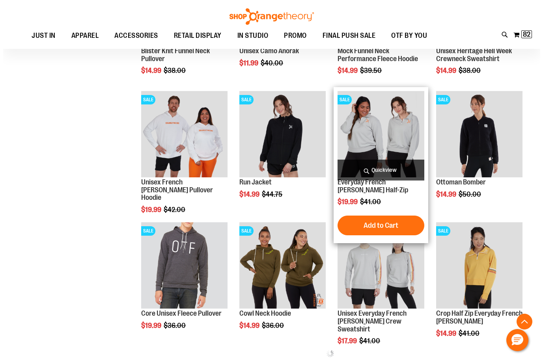
scroll to position [591, 0]
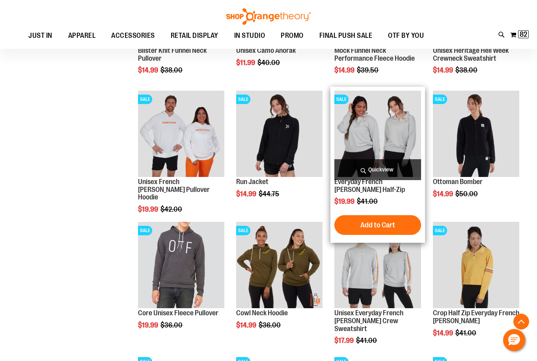
click at [390, 173] on span "Quickview" at bounding box center [377, 169] width 86 height 21
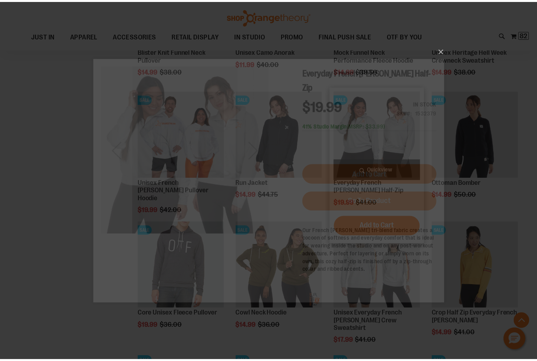
scroll to position [0, 0]
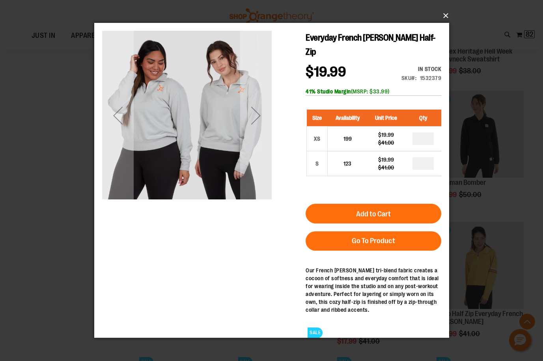
click at [443, 18] on button "×" at bounding box center [274, 15] width 355 height 17
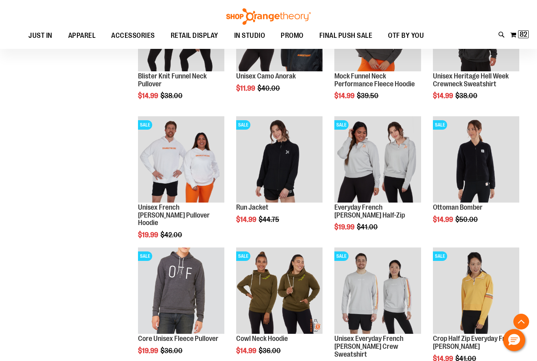
scroll to position [552, 0]
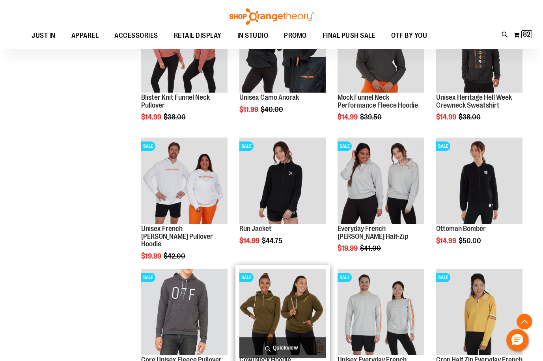
scroll to position [631, 0]
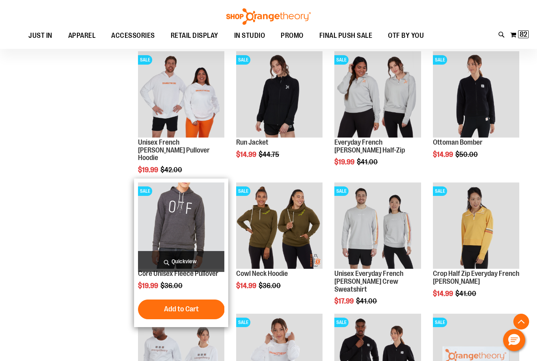
click at [196, 259] on span "Quickview" at bounding box center [181, 261] width 86 height 21
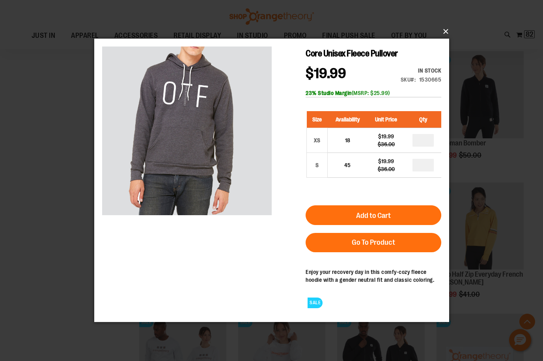
click at [444, 31] on button "×" at bounding box center [274, 31] width 355 height 17
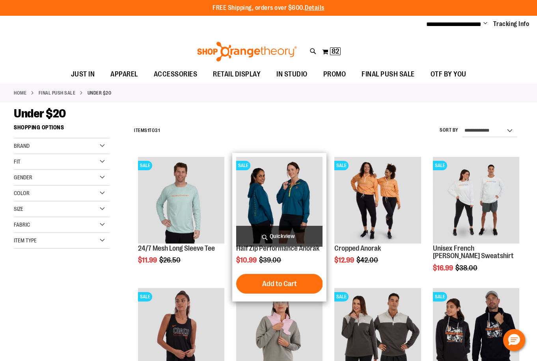
click at [280, 232] on span "Quickview" at bounding box center [279, 236] width 86 height 21
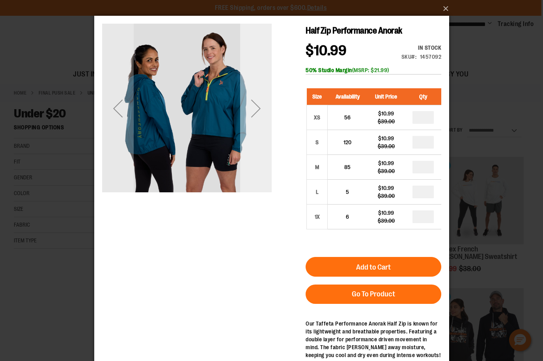
click at [251, 124] on div "Next" at bounding box center [256, 109] width 32 height 32
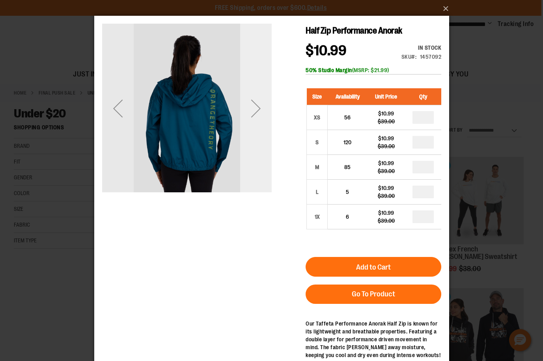
click at [251, 124] on div "Next" at bounding box center [256, 109] width 32 height 32
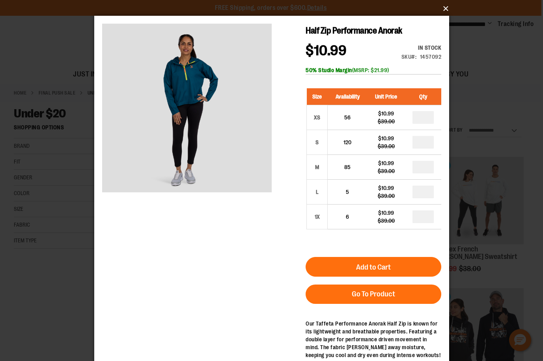
click at [443, 9] on button "×" at bounding box center [274, 8] width 355 height 17
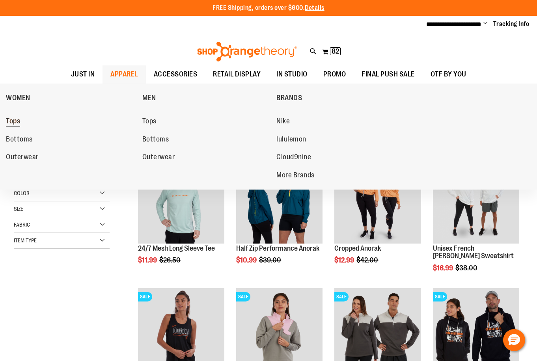
click at [11, 122] on span "Tops" at bounding box center [13, 122] width 14 height 10
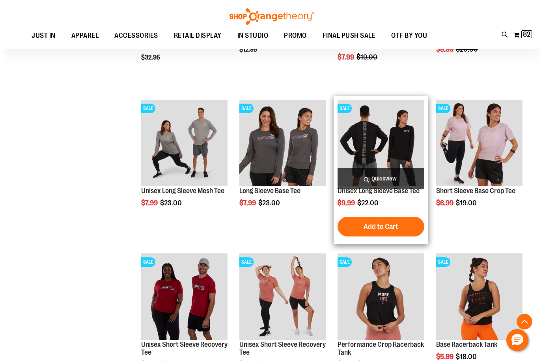
scroll to position [355, 0]
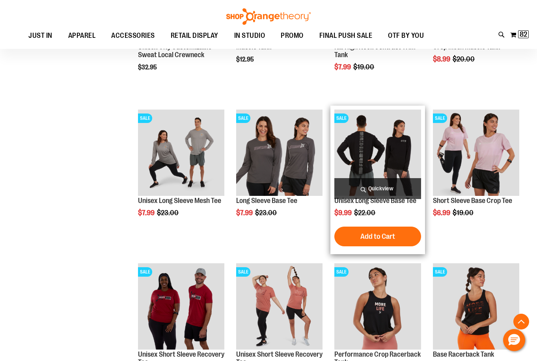
type input "**********"
click at [388, 189] on span "Quickview" at bounding box center [377, 188] width 86 height 21
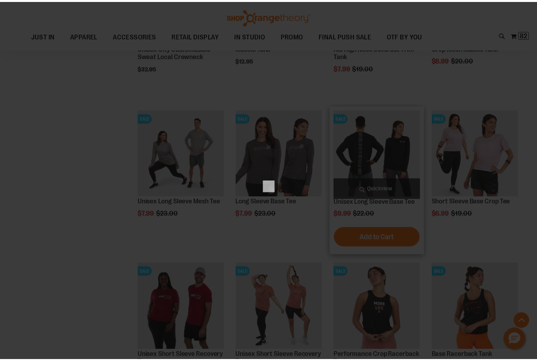
scroll to position [0, 0]
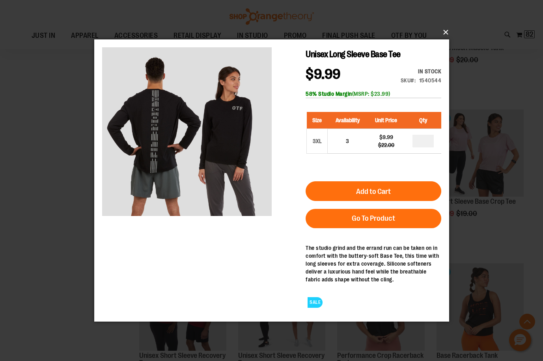
click at [446, 32] on button "×" at bounding box center [274, 32] width 355 height 17
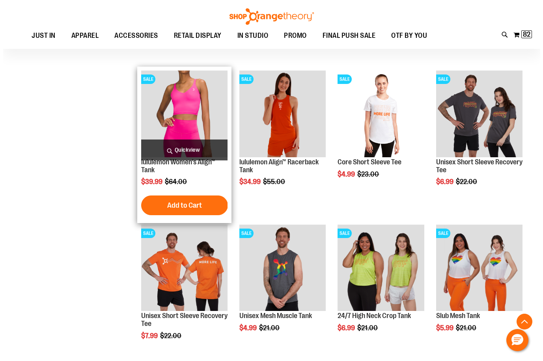
scroll to position [710, 0]
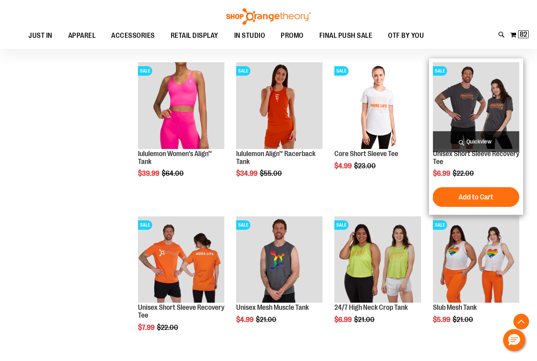
click at [482, 140] on span "Quickview" at bounding box center [476, 141] width 86 height 21
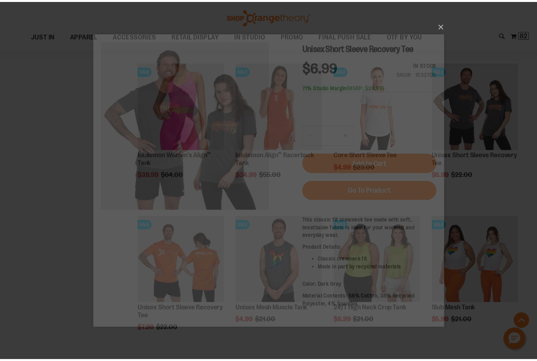
scroll to position [0, 0]
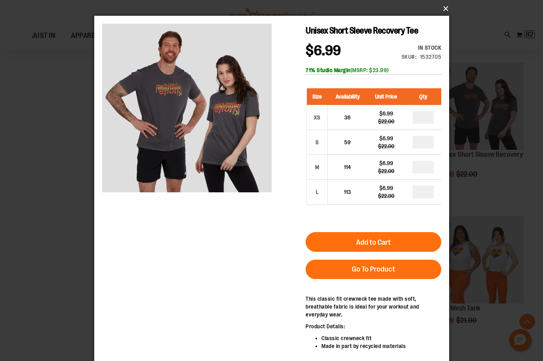
click at [443, 7] on button "×" at bounding box center [274, 8] width 355 height 17
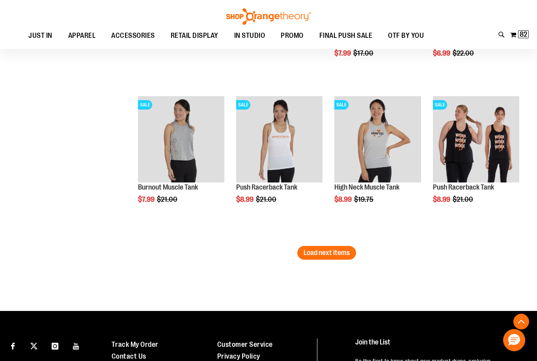
scroll to position [1301, 0]
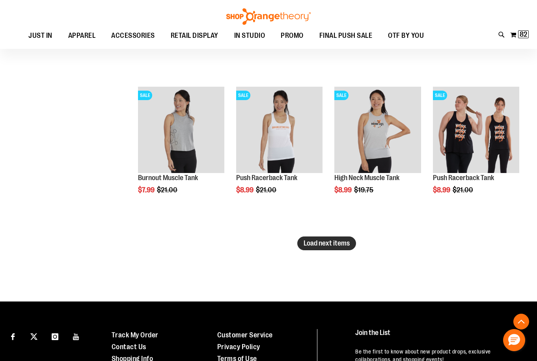
click at [325, 245] on span "Load next items" at bounding box center [327, 243] width 46 height 8
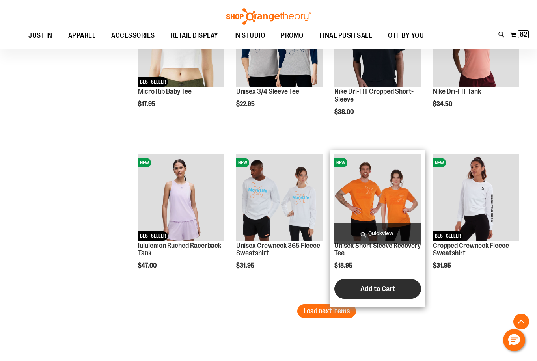
scroll to position [1695, 0]
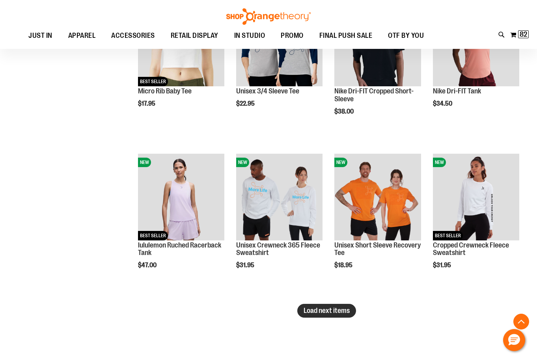
click at [329, 311] on span "Load next items" at bounding box center [327, 311] width 46 height 8
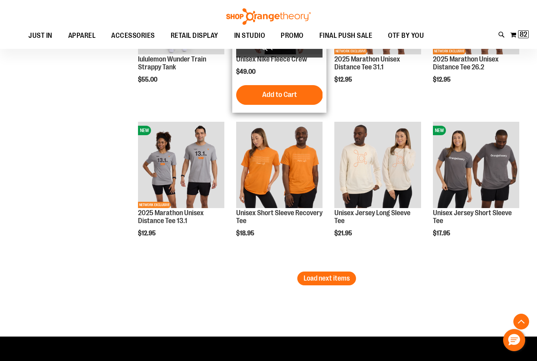
scroll to position [2208, 0]
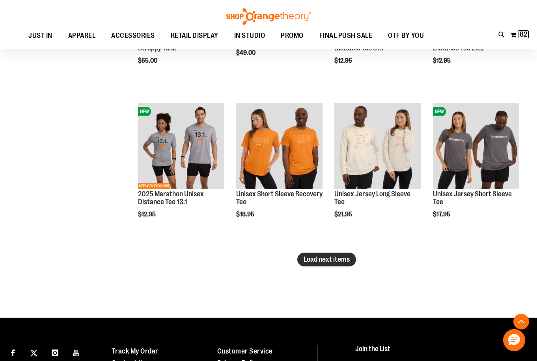
click at [330, 264] on button "Load next items" at bounding box center [326, 260] width 59 height 14
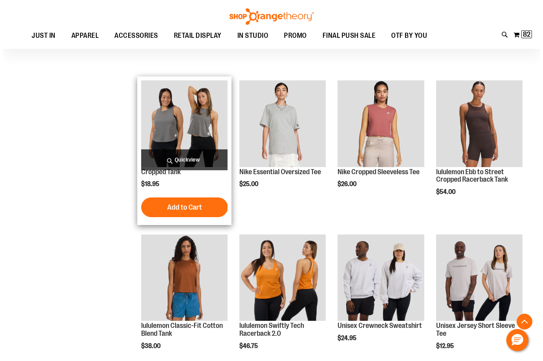
scroll to position [2366, 0]
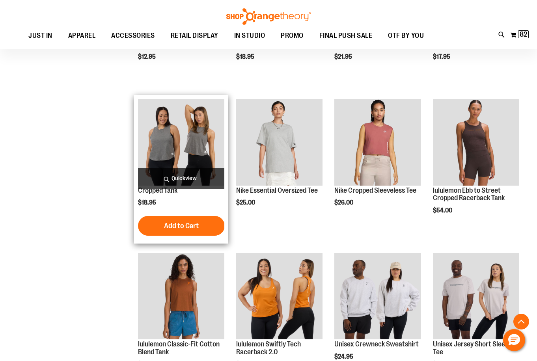
click at [182, 176] on span "Quickview" at bounding box center [181, 178] width 86 height 21
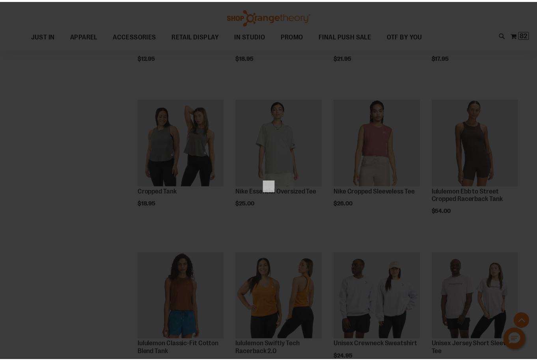
scroll to position [0, 0]
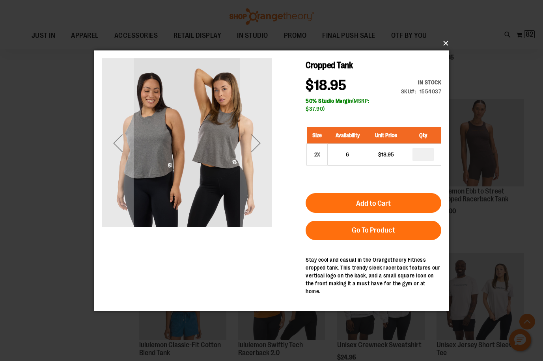
click at [445, 41] on button "×" at bounding box center [274, 43] width 355 height 17
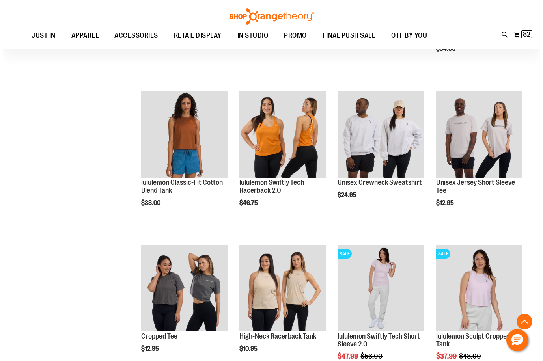
scroll to position [2563, 0]
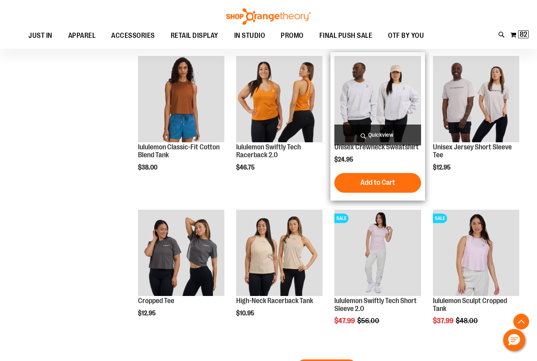
click at [411, 138] on span "Quickview" at bounding box center [377, 135] width 86 height 21
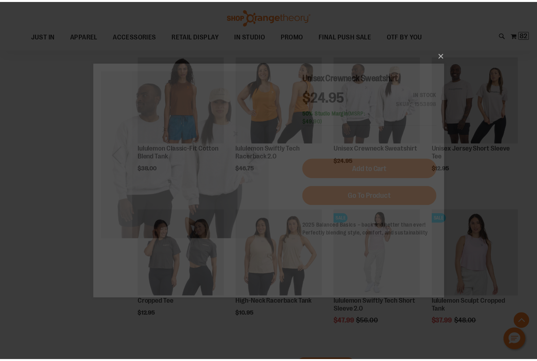
scroll to position [0, 0]
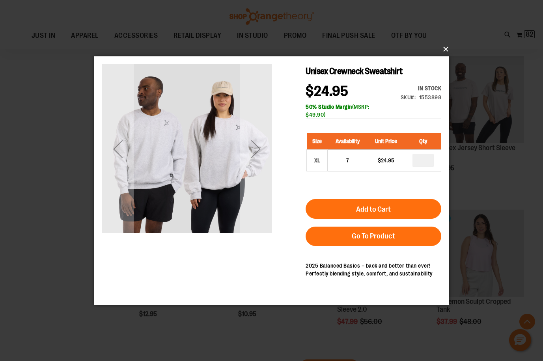
click at [444, 48] on button "×" at bounding box center [274, 49] width 355 height 17
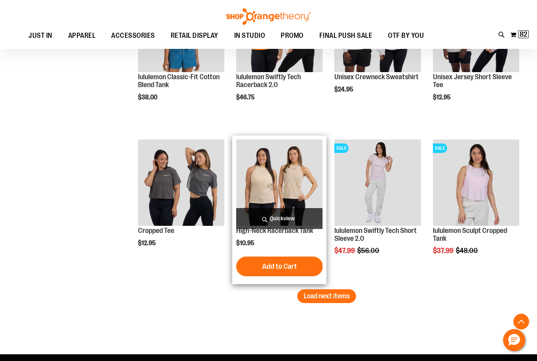
scroll to position [2642, 0]
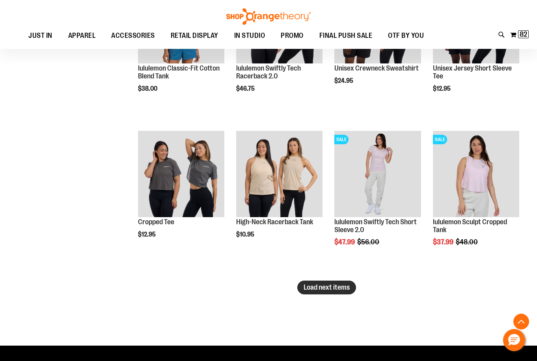
click at [341, 289] on span "Load next items" at bounding box center [327, 288] width 46 height 8
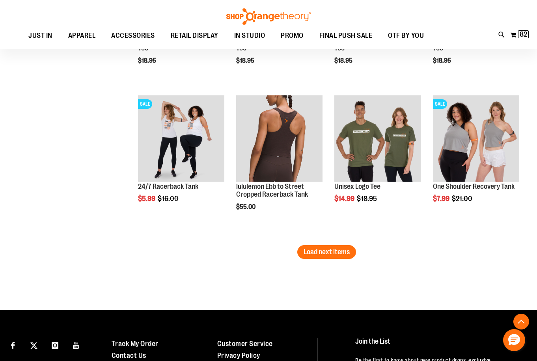
scroll to position [3155, 0]
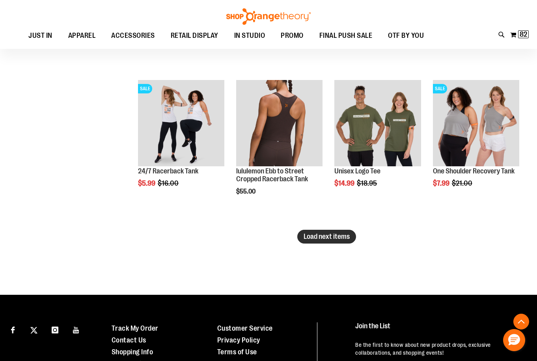
click at [341, 235] on span "Load next items" at bounding box center [327, 237] width 46 height 8
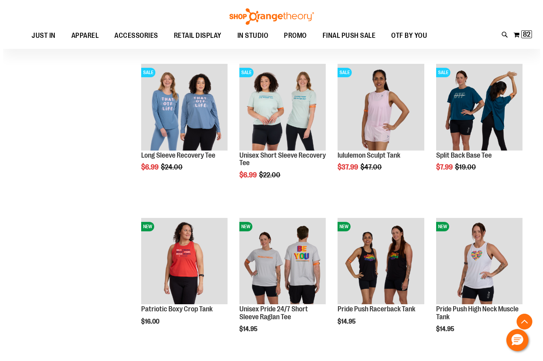
scroll to position [3510, 0]
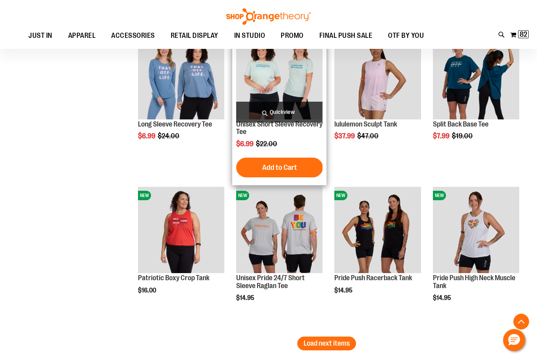
click at [281, 109] on span "Quickview" at bounding box center [279, 112] width 86 height 21
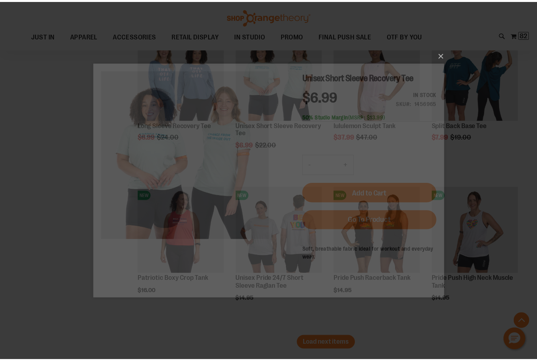
scroll to position [0, 0]
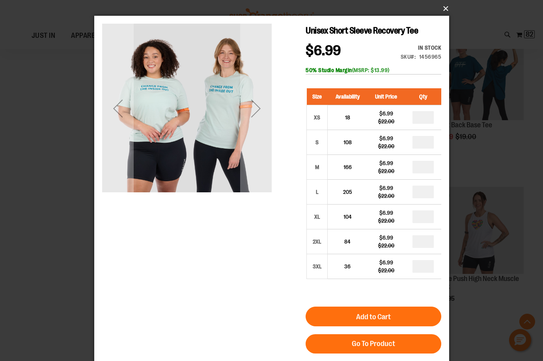
click at [445, 6] on button "×" at bounding box center [274, 8] width 355 height 17
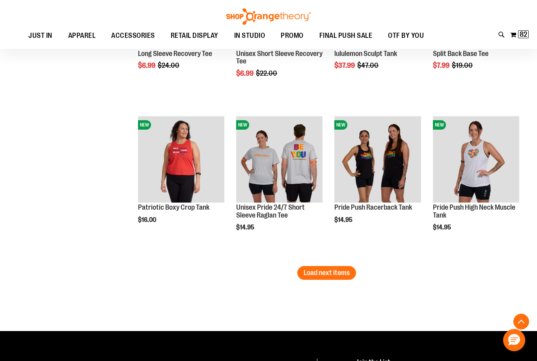
scroll to position [3589, 0]
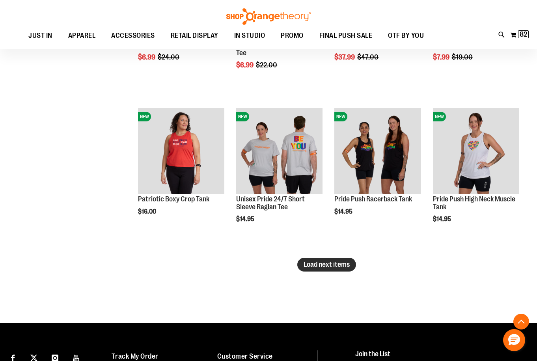
click at [338, 263] on span "Load next items" at bounding box center [327, 265] width 46 height 8
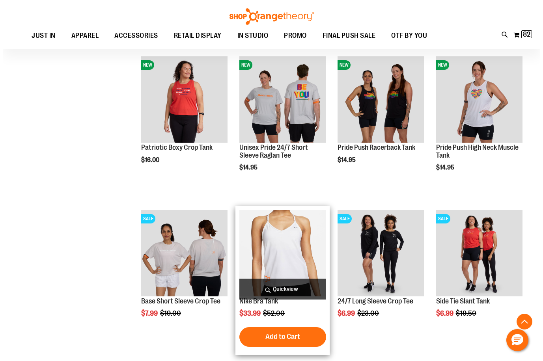
scroll to position [3667, 0]
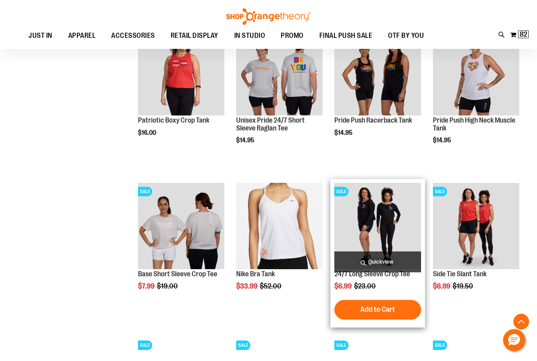
click at [400, 264] on span "Quickview" at bounding box center [377, 262] width 86 height 21
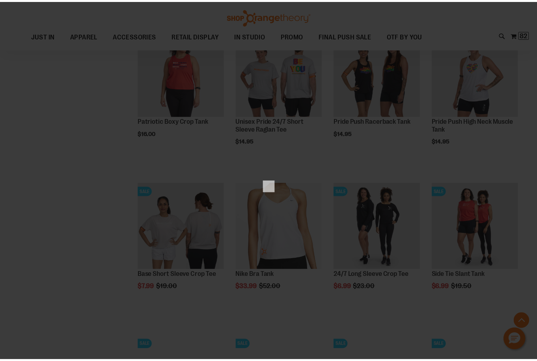
scroll to position [0, 0]
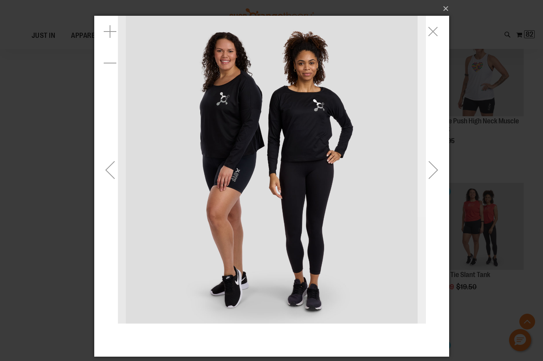
click at [440, 165] on div "Next" at bounding box center [433, 170] width 32 height 32
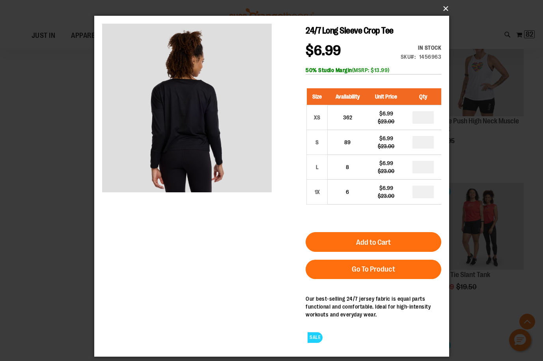
click at [442, 5] on button "×" at bounding box center [274, 8] width 355 height 17
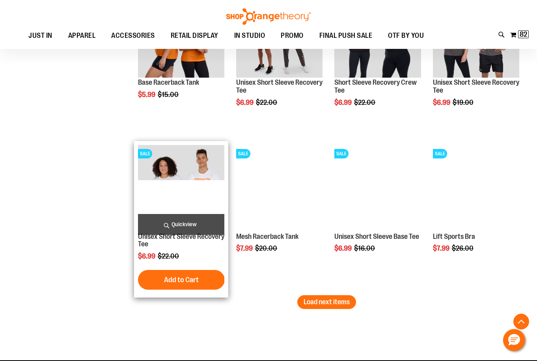
scroll to position [4022, 0]
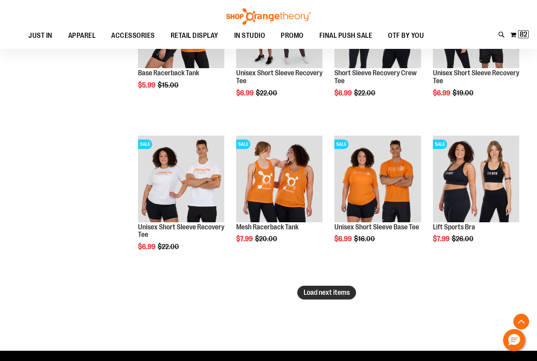
click at [328, 294] on span "Load next items" at bounding box center [327, 293] width 46 height 8
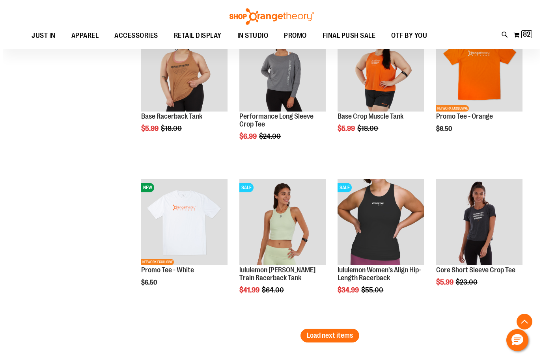
scroll to position [4456, 0]
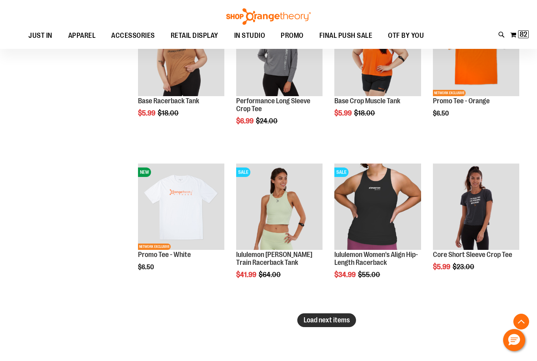
click at [331, 323] on span "Load next items" at bounding box center [327, 320] width 46 height 8
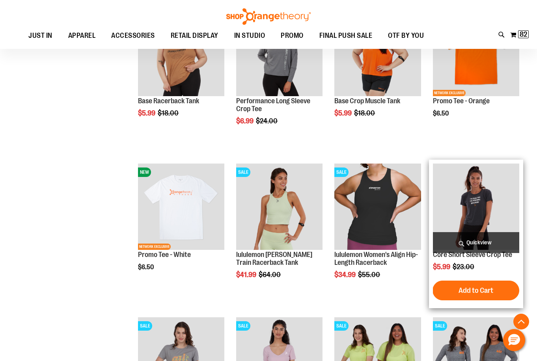
click at [502, 243] on span "Quickview" at bounding box center [476, 242] width 86 height 21
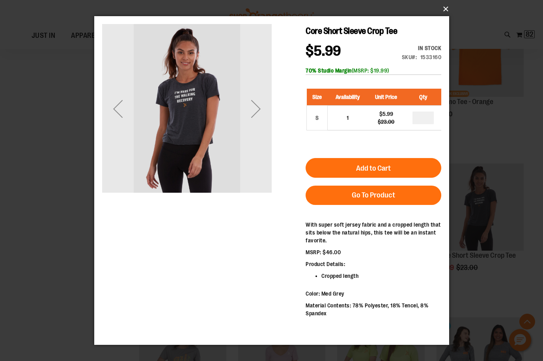
click at [445, 8] on button "×" at bounding box center [274, 8] width 355 height 17
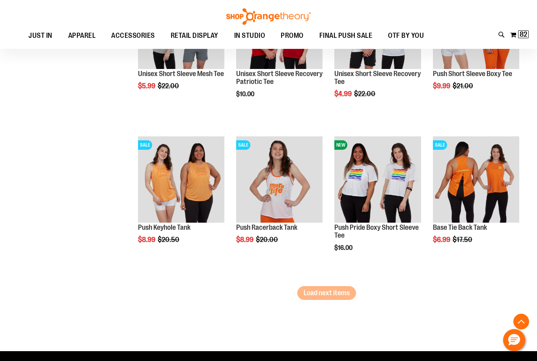
scroll to position [4969, 0]
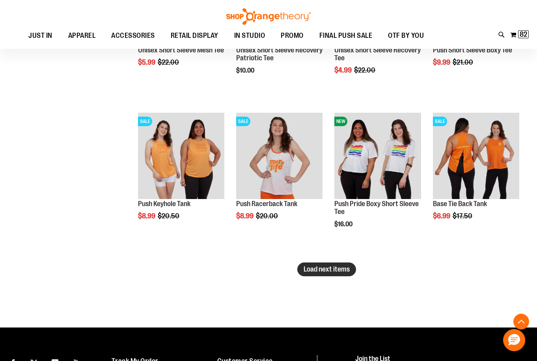
click at [345, 270] on span "Load next items" at bounding box center [327, 269] width 46 height 8
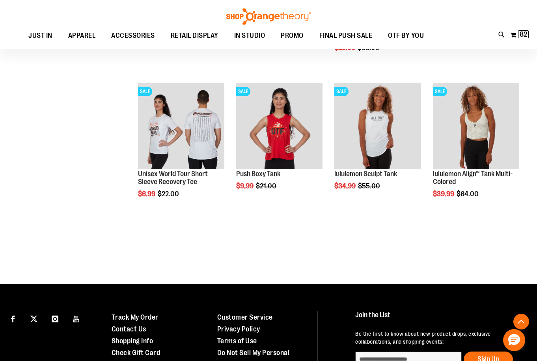
scroll to position [5442, 0]
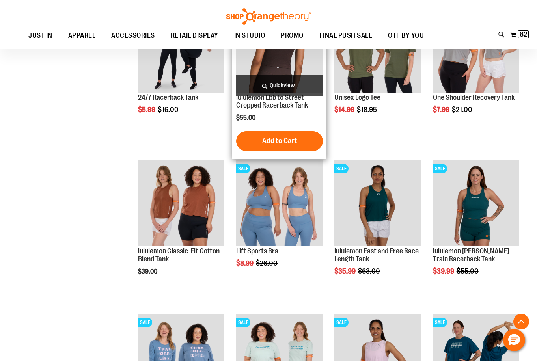
scroll to position [3234, 0]
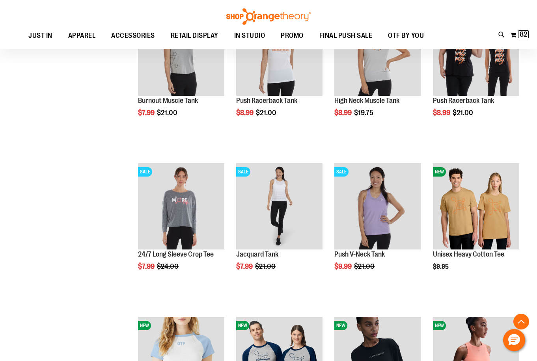
scroll to position [1380, 0]
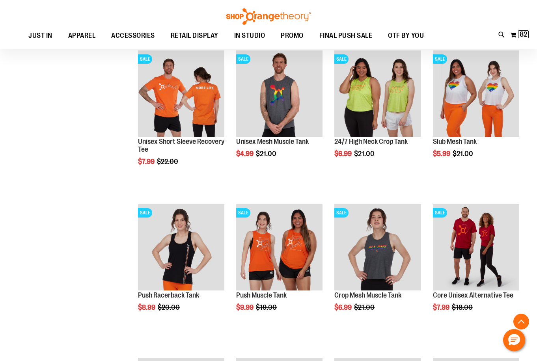
scroll to position [828, 0]
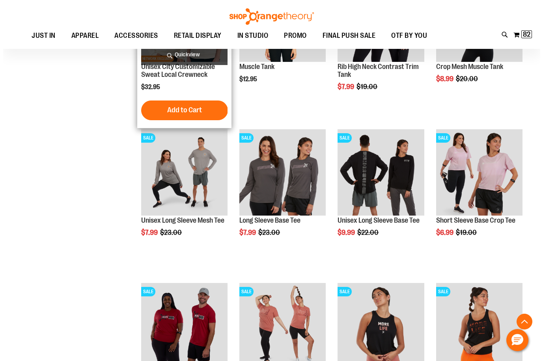
scroll to position [315, 0]
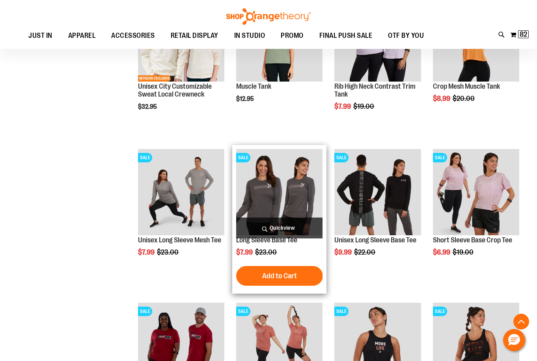
click at [290, 231] on span "Quickview" at bounding box center [279, 228] width 86 height 21
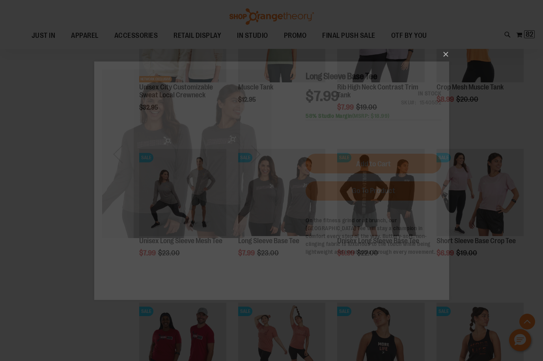
scroll to position [0, 0]
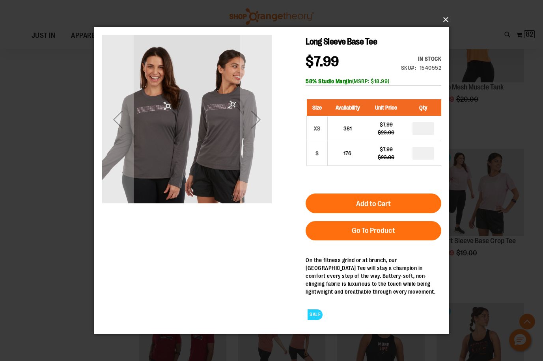
click at [447, 19] on button "×" at bounding box center [274, 19] width 355 height 17
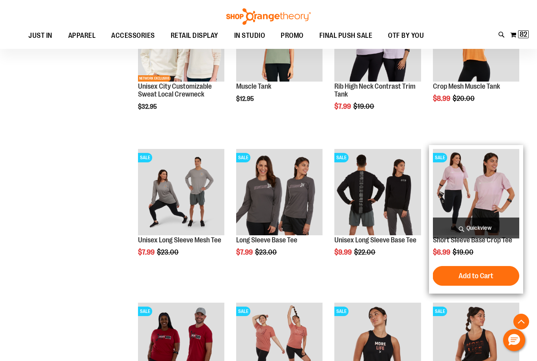
click at [475, 226] on span "Quickview" at bounding box center [476, 228] width 86 height 21
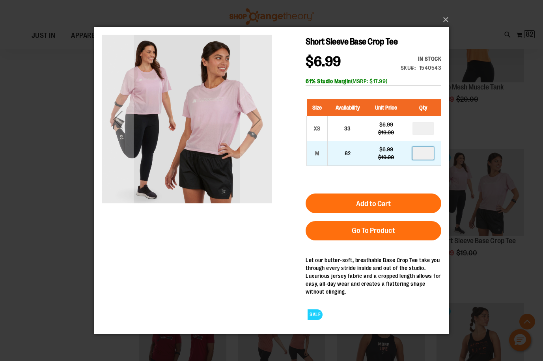
click at [425, 154] on input "number" at bounding box center [422, 153] width 21 height 13
type input "*"
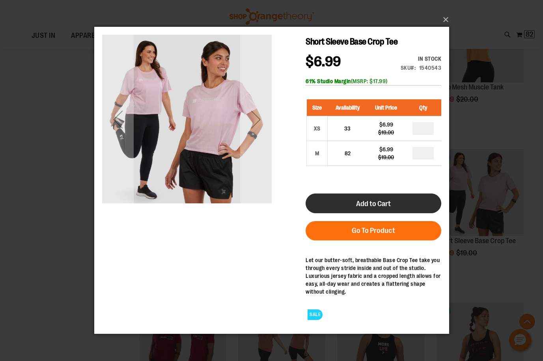
click at [389, 199] on button "Add to Cart" at bounding box center [373, 204] width 136 height 20
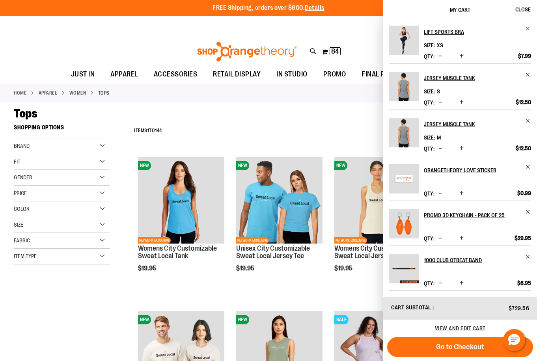
click at [294, 121] on div "**********" at bounding box center [326, 131] width 393 height 21
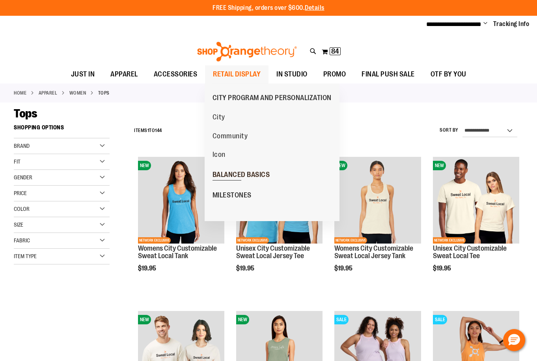
click at [235, 175] on span "BALANCED BASICS" at bounding box center [242, 176] width 58 height 10
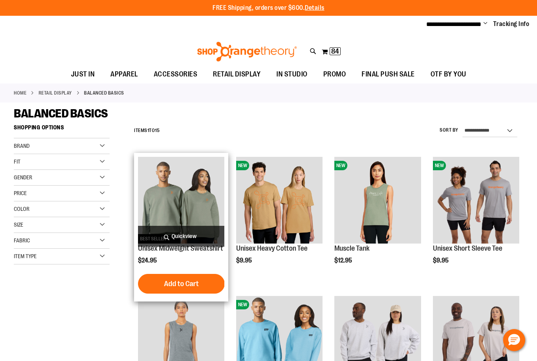
type input "**********"
click at [192, 229] on span "Quickview" at bounding box center [181, 236] width 86 height 21
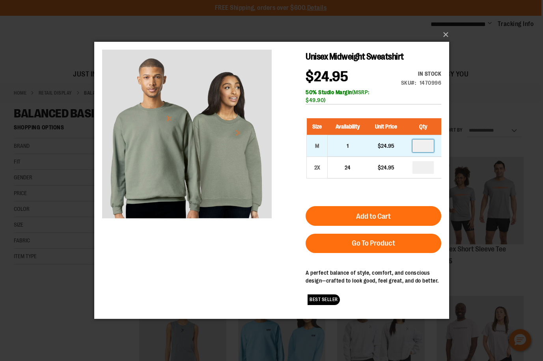
click at [425, 146] on input "number" at bounding box center [422, 146] width 21 height 13
type input "*"
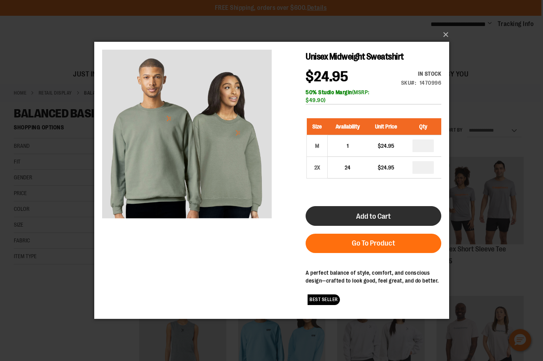
click at [385, 217] on span "Add to Cart" at bounding box center [373, 216] width 35 height 9
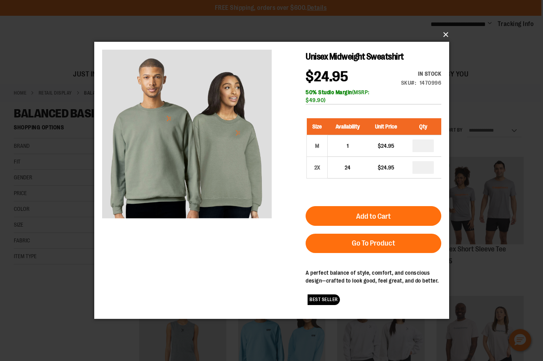
click at [446, 35] on button "×" at bounding box center [274, 34] width 355 height 17
click at [444, 33] on button "×" at bounding box center [274, 34] width 355 height 17
click at [446, 35] on button "×" at bounding box center [274, 34] width 355 height 17
drag, startPoint x: 475, startPoint y: 80, endPoint x: 347, endPoint y: 101, distance: 129.8
click at [475, 80] on div "×" at bounding box center [271, 180] width 543 height 361
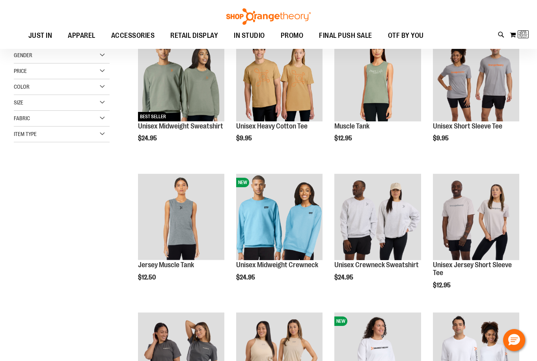
scroll to position [78, 0]
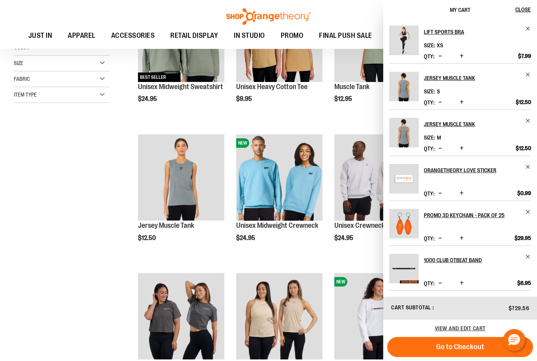
click at [103, 220] on div "**********" at bounding box center [269, 276] width 510 height 635
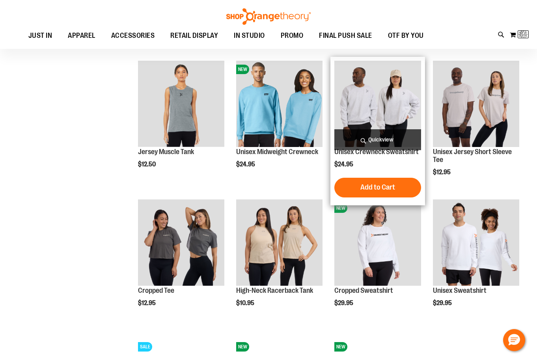
scroll to position [157, 0]
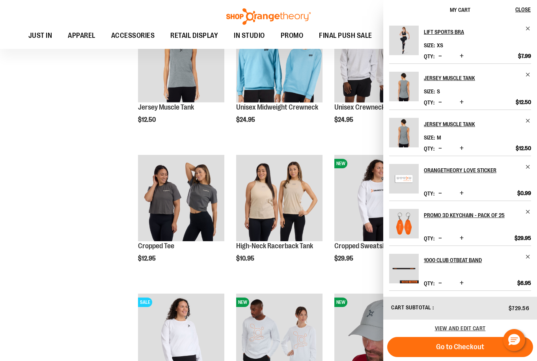
click at [70, 172] on div "**********" at bounding box center [269, 158] width 510 height 635
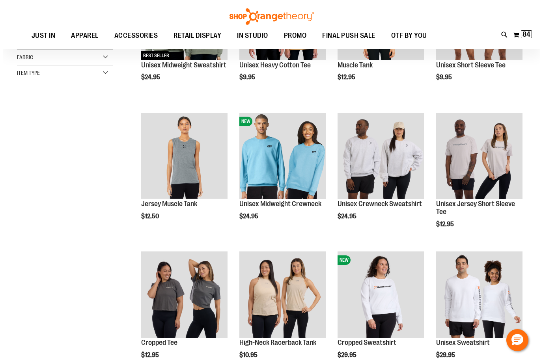
scroll to position [78, 0]
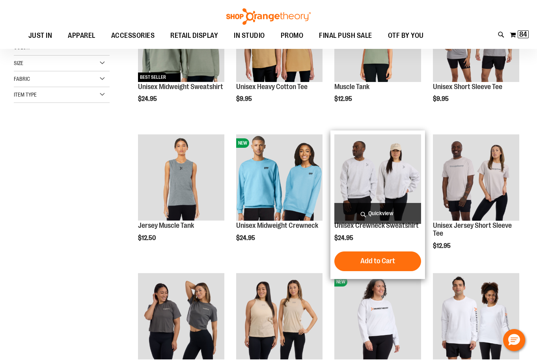
click at [386, 216] on span "Quickview" at bounding box center [377, 213] width 86 height 21
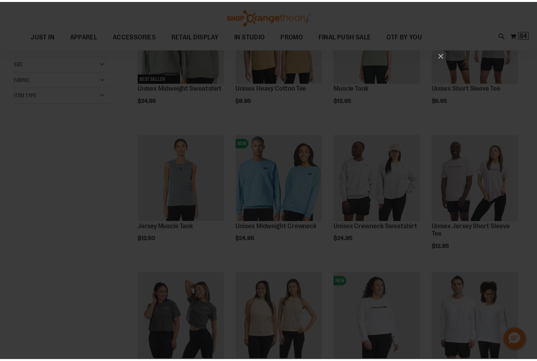
scroll to position [0, 0]
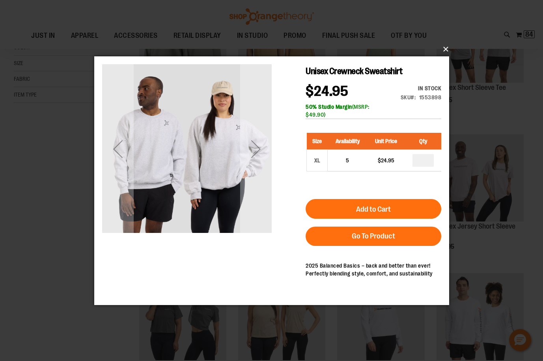
click at [448, 50] on button "×" at bounding box center [274, 49] width 355 height 17
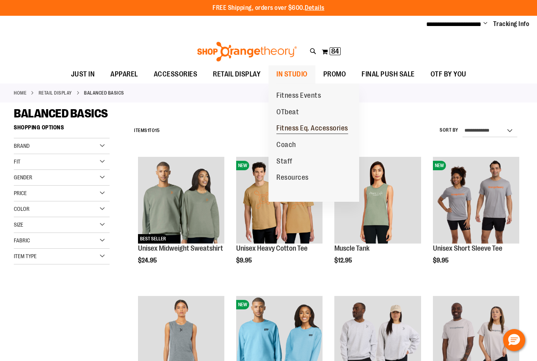
click at [291, 129] on span "Fitness Eq. Accessories" at bounding box center [312, 129] width 72 height 10
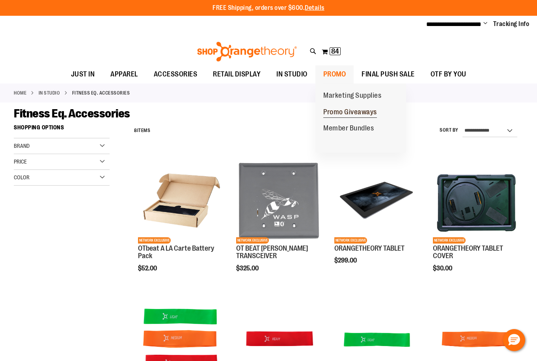
type input "**********"
click at [349, 111] on span "Promo Giveaways" at bounding box center [350, 113] width 54 height 10
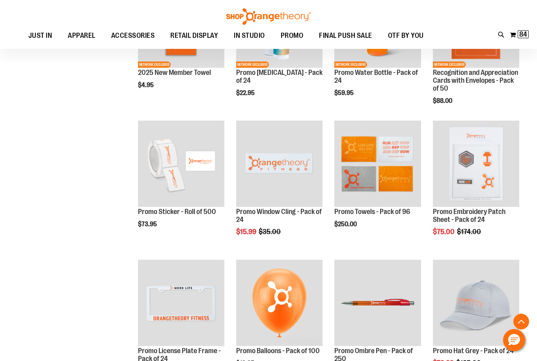
scroll to position [471, 0]
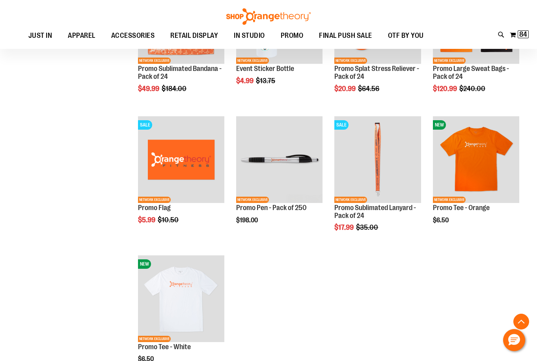
scroll to position [888, 0]
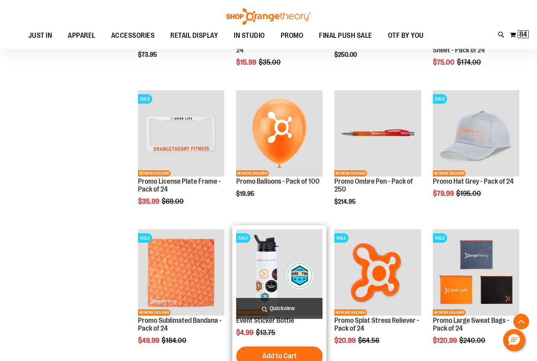
scroll to position [612, 0]
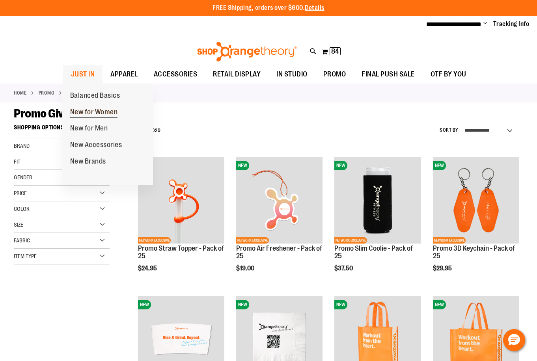
type input "**********"
click at [98, 113] on span "New for Women" at bounding box center [94, 113] width 48 height 10
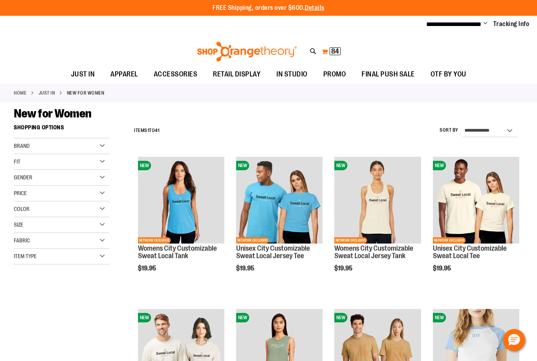
type input "**********"
click at [330, 50] on span "84 84 items" at bounding box center [335, 51] width 11 height 8
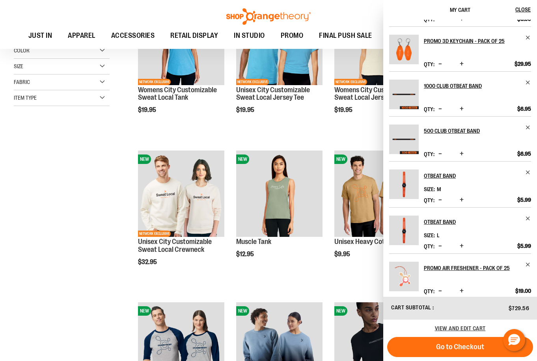
scroll to position [183, 0]
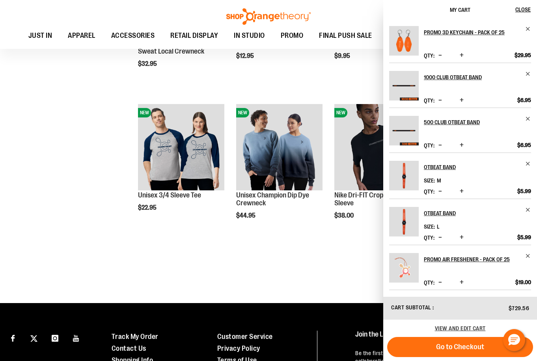
scroll to position [394, 0]
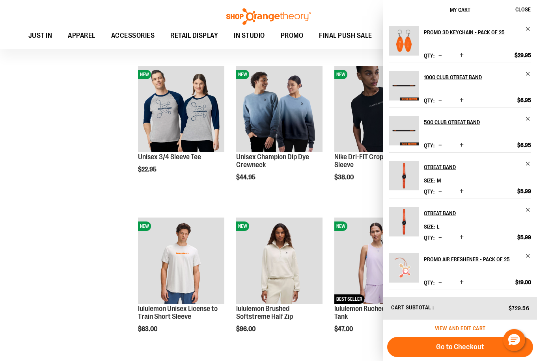
click at [474, 328] on span "View and edit cart" at bounding box center [460, 328] width 51 height 6
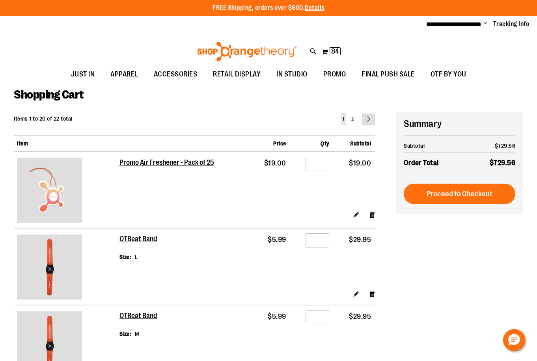
type input "**********"
click at [368, 119] on link "Page Next" at bounding box center [368, 119] width 13 height 13
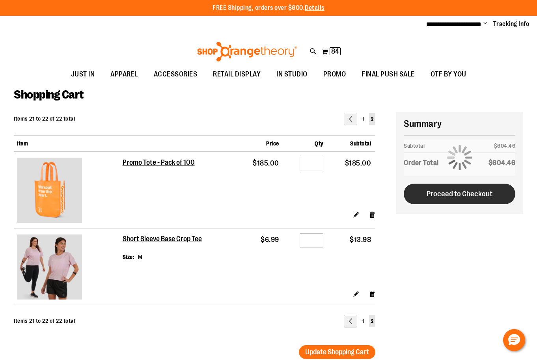
type input "**********"
click at [448, 192] on span "Proceed to Checkout" at bounding box center [460, 194] width 66 height 9
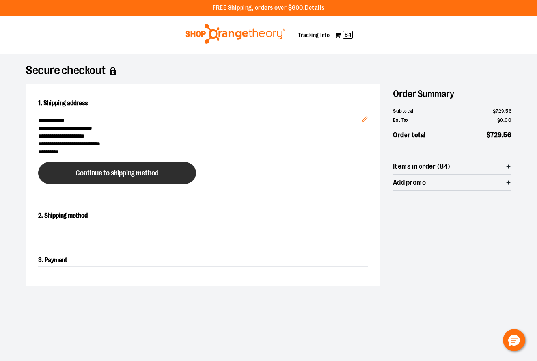
click at [106, 180] on button "Continue to shipping method" at bounding box center [117, 173] width 158 height 22
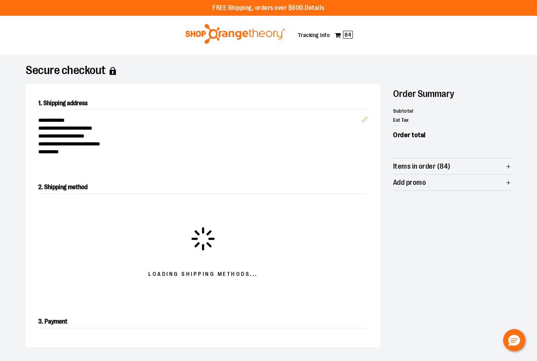
click at [457, 163] on span "Items in order (84)" at bounding box center [452, 167] width 118 height 16
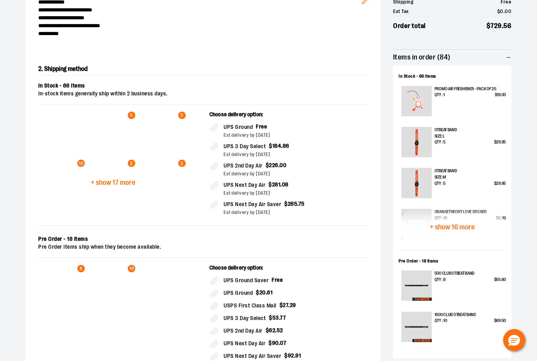
scroll to position [134, 0]
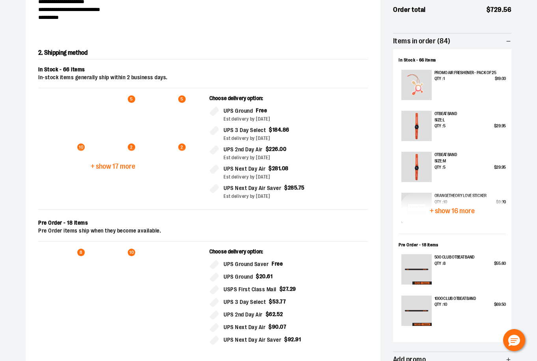
click at [436, 214] on span "+ show 16 more" at bounding box center [452, 210] width 45 height 7
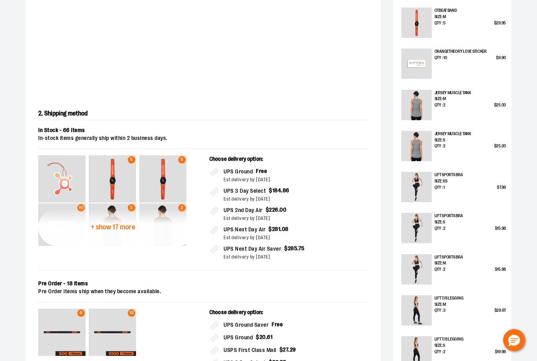
scroll to position [276, 0]
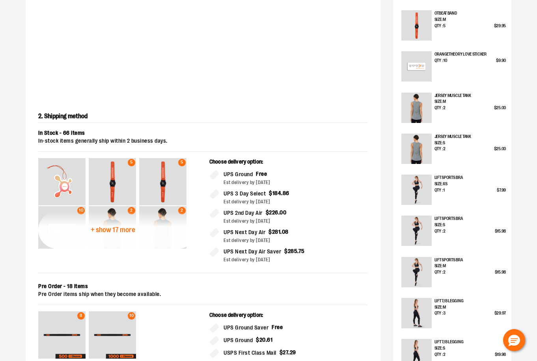
click at [104, 228] on span "+ show 17 more" at bounding box center [113, 229] width 45 height 7
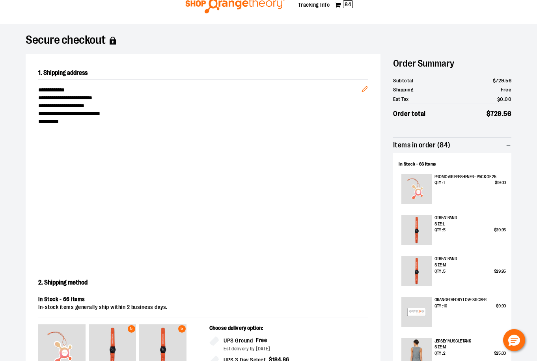
scroll to position [0, 0]
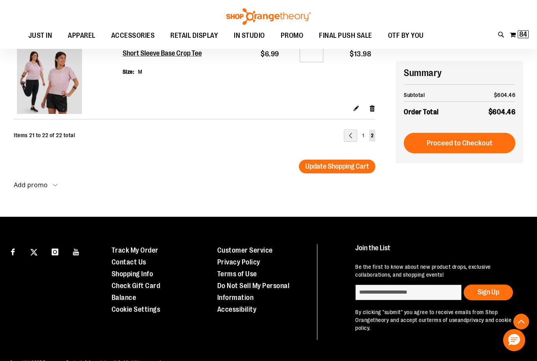
scroll to position [204, 0]
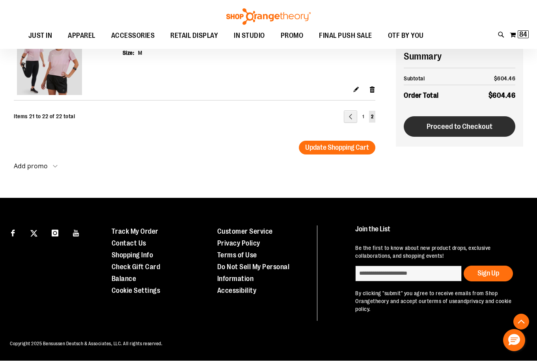
type input "**********"
click at [490, 126] on span "Proceed to Checkout" at bounding box center [460, 126] width 66 height 9
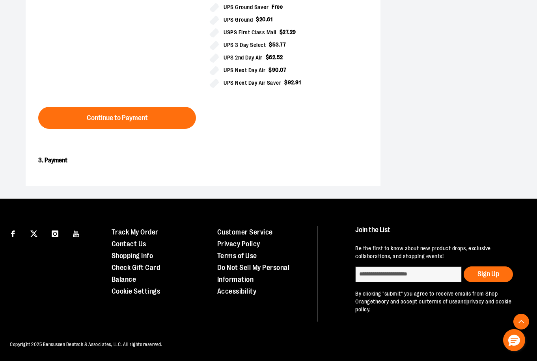
scroll to position [392, 0]
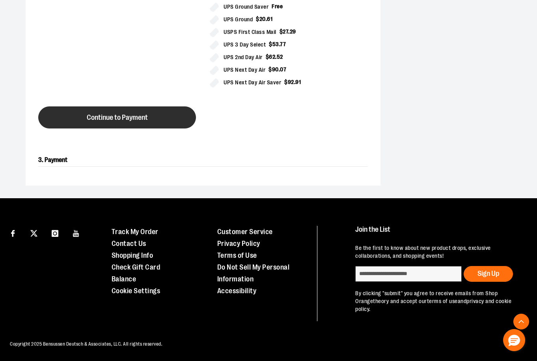
click at [113, 113] on button "Continue to Payment" at bounding box center [117, 117] width 158 height 22
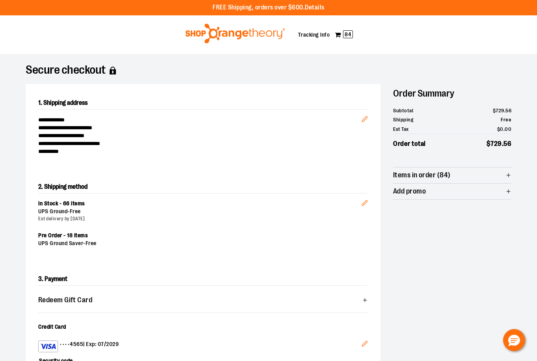
scroll to position [0, 0]
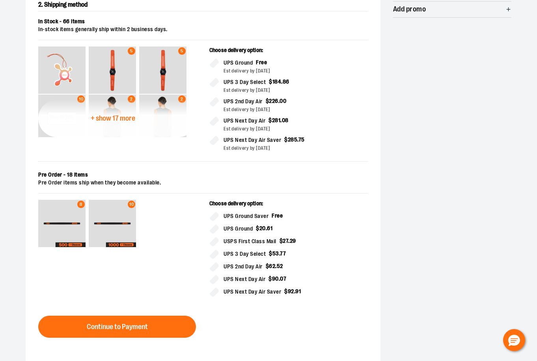
scroll to position [197, 0]
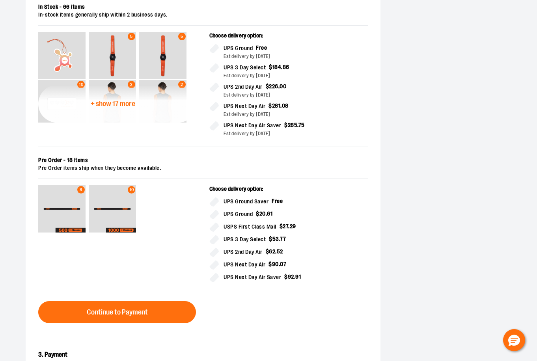
click at [105, 104] on span "+ show 17 more" at bounding box center [113, 103] width 45 height 7
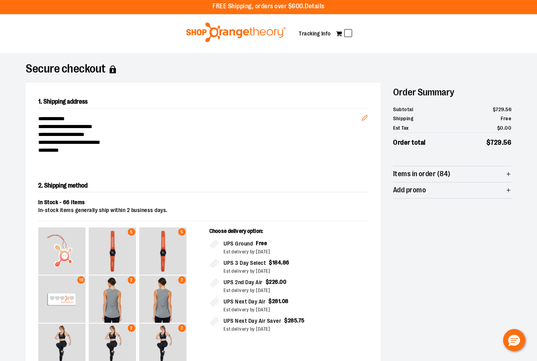
scroll to position [0, 0]
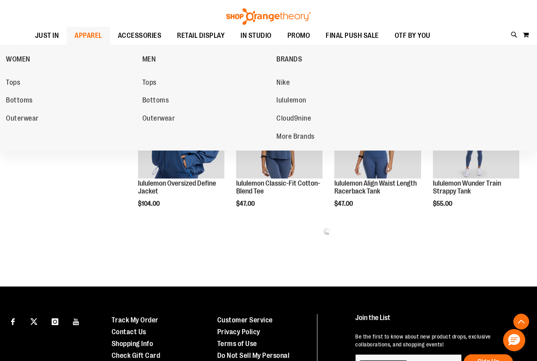
scroll to position [145, 0]
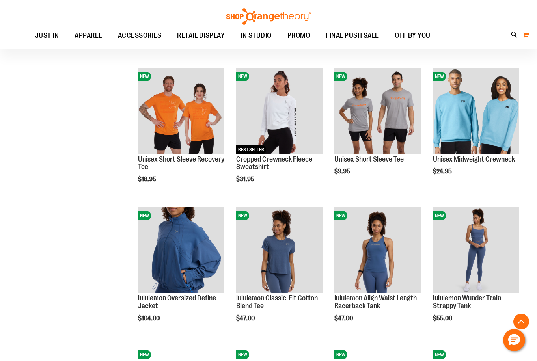
type input "**********"
click at [527, 35] on button "My Cart" at bounding box center [526, 34] width 7 height 13
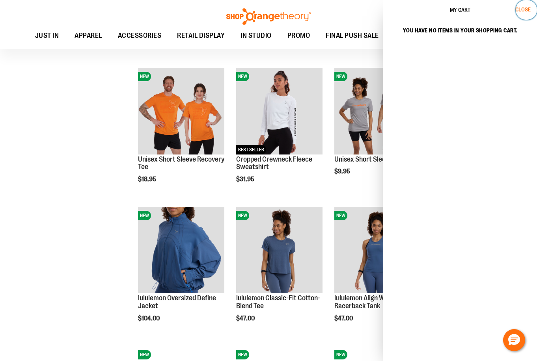
click at [521, 13] on button "Close" at bounding box center [526, 10] width 21 height 20
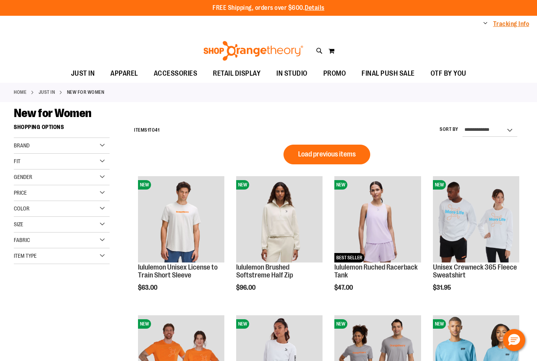
type input "**********"
click at [499, 24] on link "Tracking Info" at bounding box center [511, 24] width 36 height 9
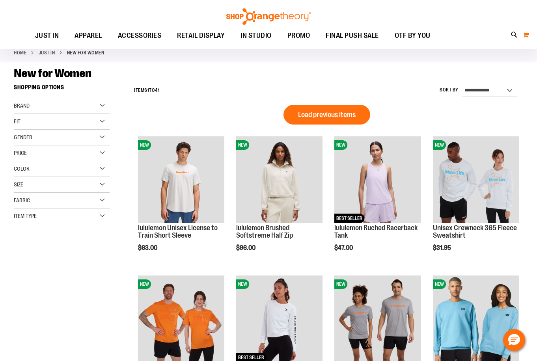
click at [526, 34] on button "My Cart" at bounding box center [526, 34] width 7 height 13
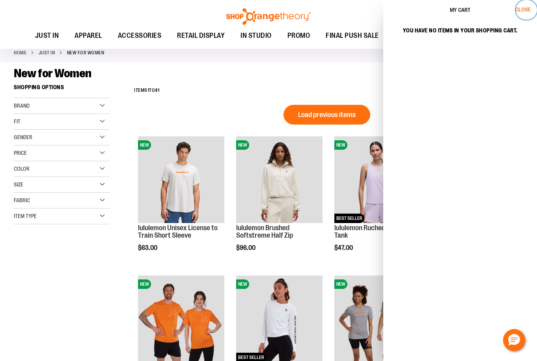
click at [521, 9] on span "Close" at bounding box center [522, 9] width 15 height 6
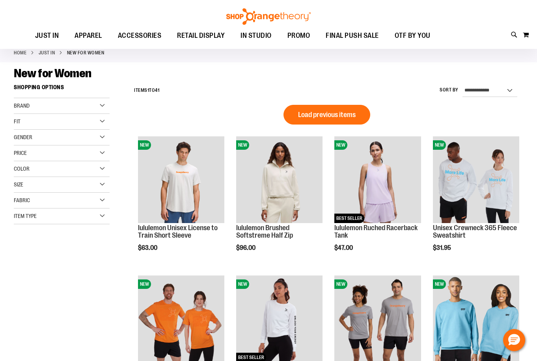
click at [232, 17] on img at bounding box center [268, 16] width 87 height 17
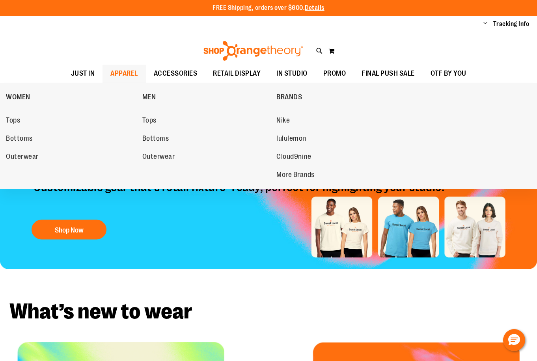
type input "**********"
click at [122, 75] on span "APPAREL" at bounding box center [124, 74] width 28 height 18
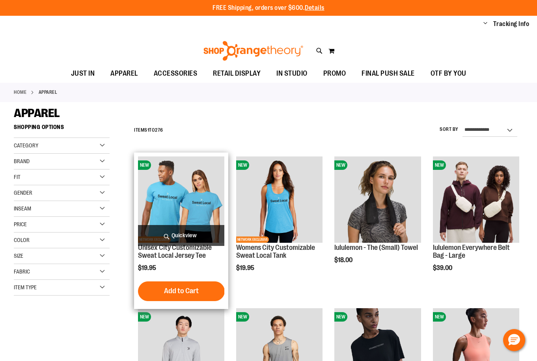
type input "**********"
click at [167, 205] on img "product" at bounding box center [181, 200] width 86 height 86
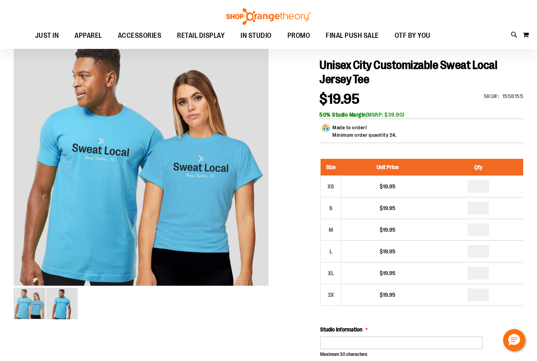
scroll to position [118, 0]
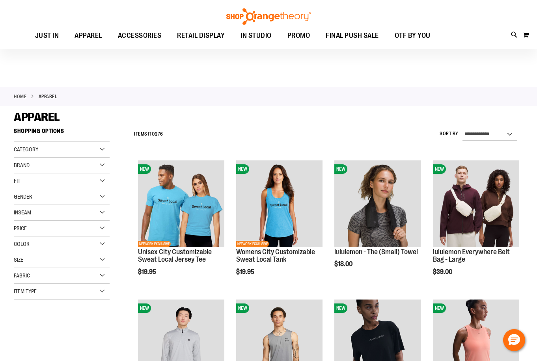
scroll to position [79, 0]
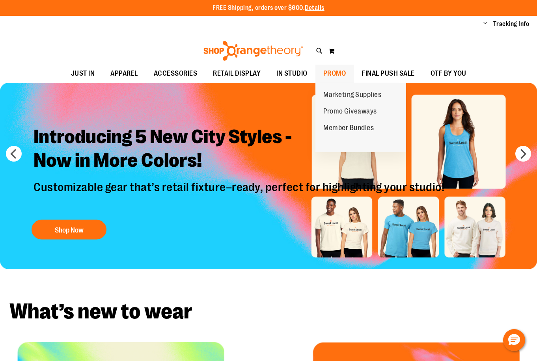
type input "**********"
click at [325, 75] on span "PROMO" at bounding box center [334, 74] width 23 height 18
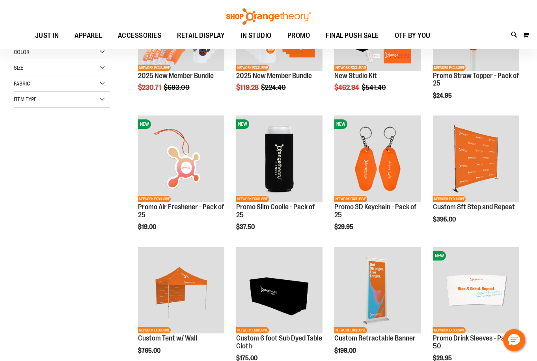
scroll to position [197, 0]
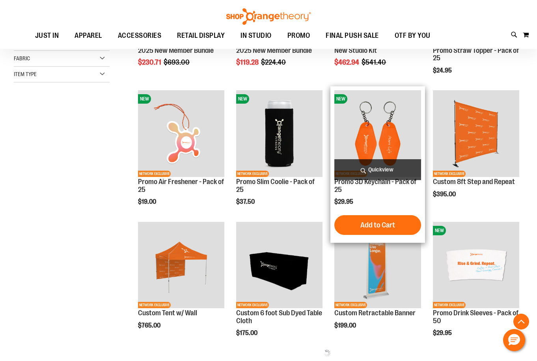
type input "**********"
click at [384, 141] on img "product" at bounding box center [377, 133] width 86 height 86
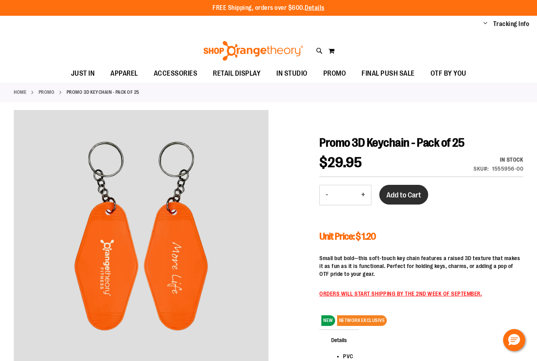
type input "**********"
click at [424, 197] on button "Add to Cart" at bounding box center [403, 195] width 49 height 20
click at [511, 73] on ul "JUST IN JUST IN Balanced Basics New for Women New for Men New Accessories New B…" at bounding box center [268, 74] width 537 height 18
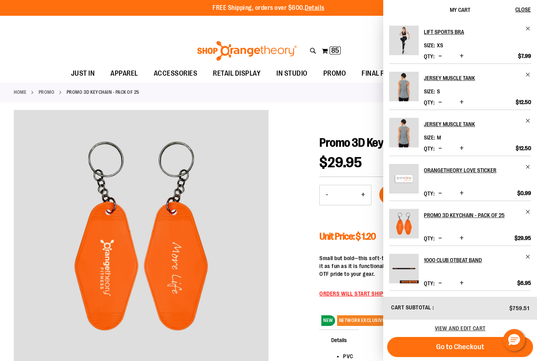
click at [439, 238] on span "Decrease product quantity" at bounding box center [441, 238] width 4 height 8
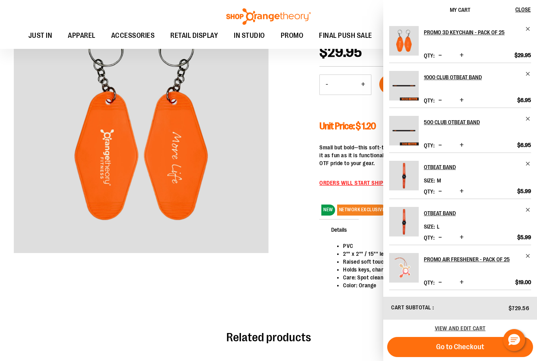
scroll to position [118, 0]
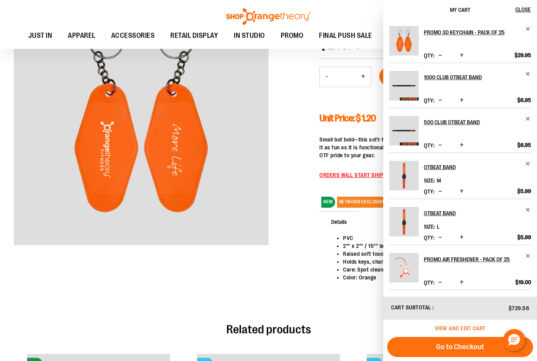
click at [456, 327] on span "View and edit cart" at bounding box center [460, 328] width 51 height 6
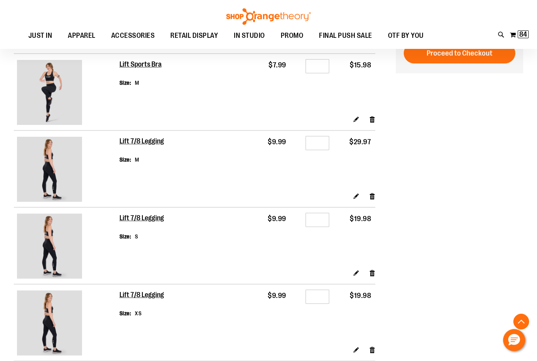
scroll to position [947, 0]
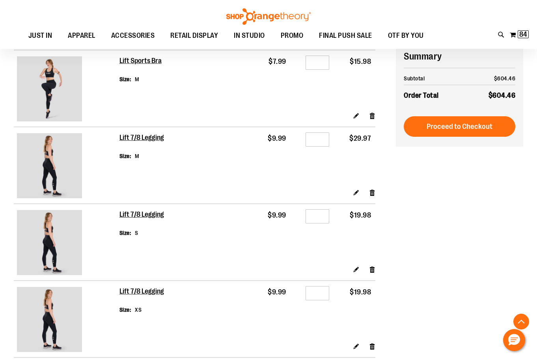
type input "**********"
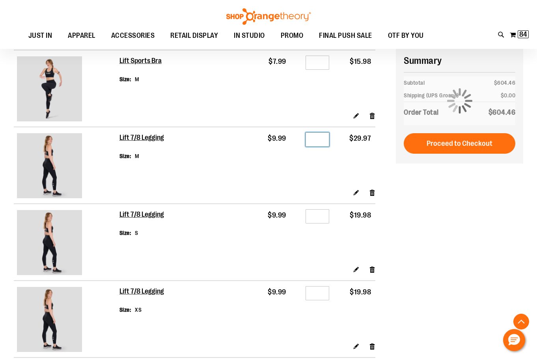
click at [321, 141] on input "*" at bounding box center [318, 140] width 24 height 14
type input "*"
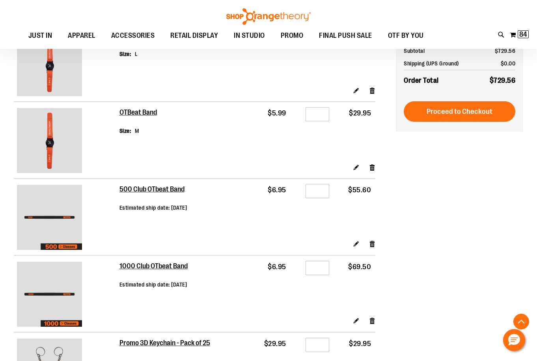
scroll to position [158, 0]
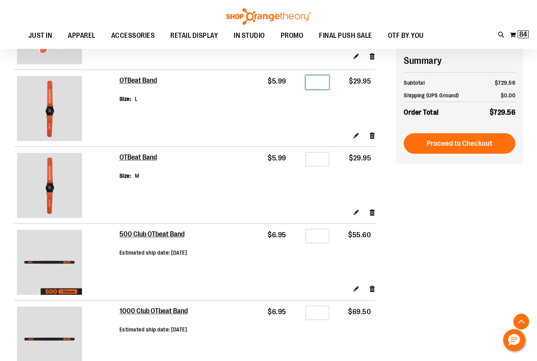
click at [325, 85] on input "*" at bounding box center [318, 82] width 24 height 14
type input "*"
click at [322, 159] on input "*" at bounding box center [318, 159] width 24 height 14
type input "*"
click at [244, 187] on td "OTBeat Band Size M" at bounding box center [184, 175] width 130 height 57
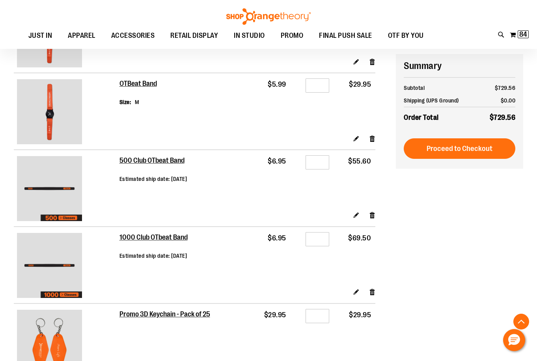
scroll to position [237, 0]
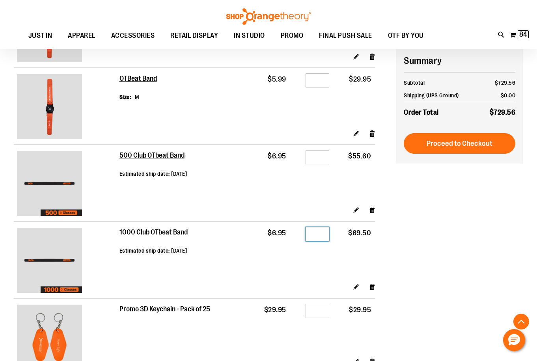
click at [321, 235] on input "**" at bounding box center [318, 234] width 24 height 14
type input "*"
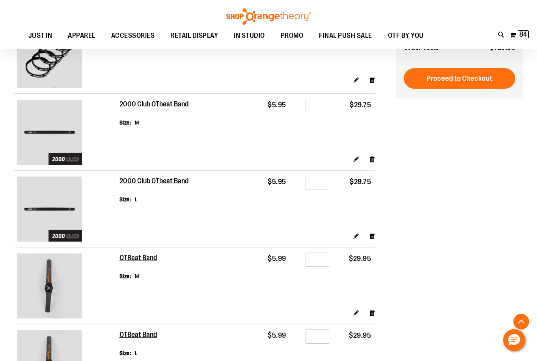
scroll to position [1420, 0]
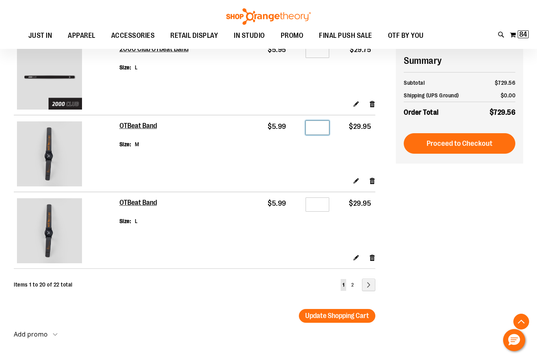
click at [324, 129] on input "*" at bounding box center [318, 128] width 24 height 14
type input "*"
click at [323, 208] on input "*" at bounding box center [318, 205] width 24 height 14
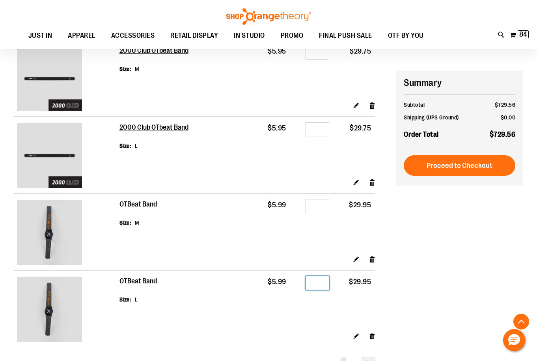
scroll to position [1301, 0]
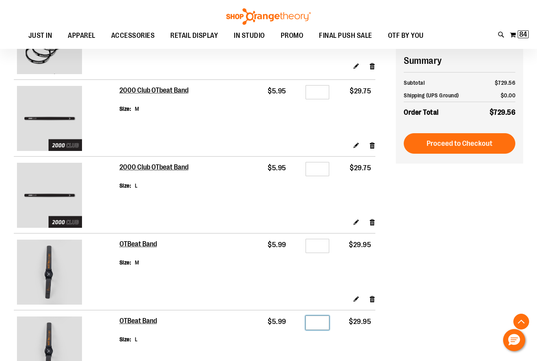
type input "*"
click at [322, 169] on input "*" at bounding box center [318, 169] width 24 height 14
type input "*"
click at [323, 90] on input "*" at bounding box center [318, 92] width 24 height 14
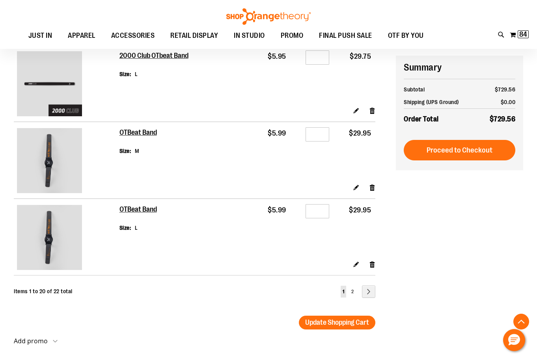
scroll to position [1420, 0]
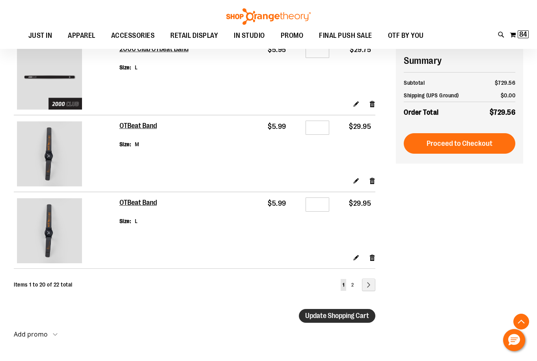
type input "*"
click at [332, 320] on button "Update Shopping Cart" at bounding box center [337, 316] width 77 height 14
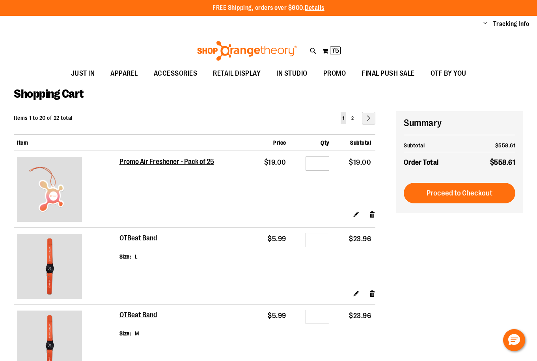
type input "**********"
click at [476, 105] on div "Shopping Cart" at bounding box center [269, 99] width 510 height 24
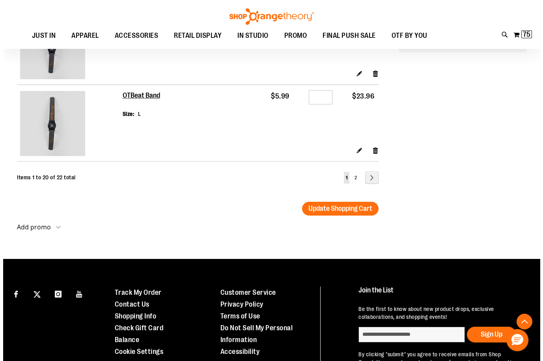
scroll to position [1430, 0]
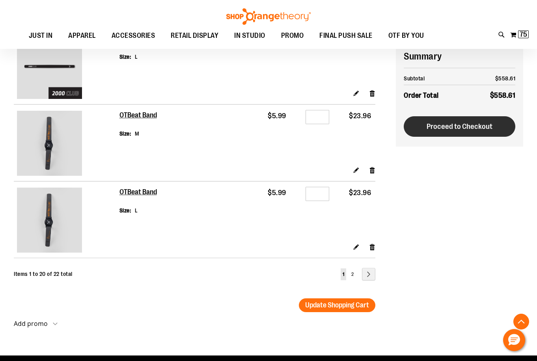
click at [462, 125] on span "Proceed to Checkout" at bounding box center [460, 126] width 66 height 9
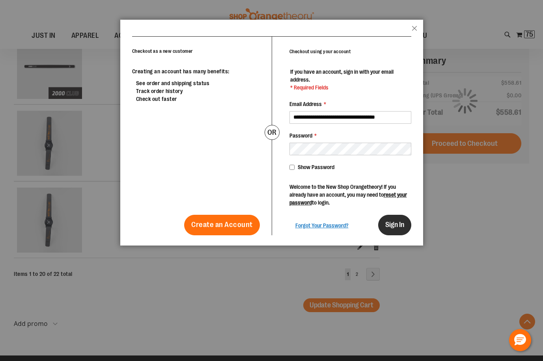
click at [401, 221] on span "Sign In" at bounding box center [394, 225] width 19 height 8
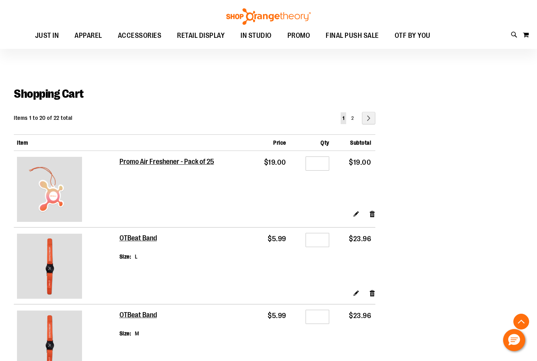
scroll to position [1426, 0]
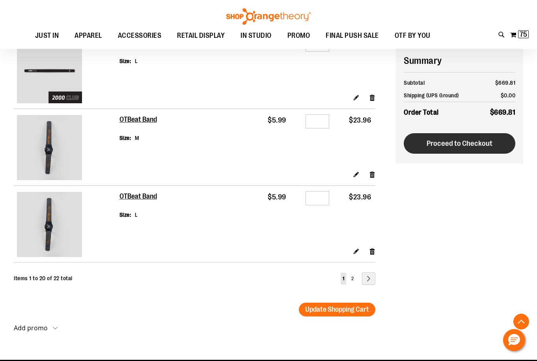
type input "**********"
click at [475, 145] on span "Proceed to Checkout" at bounding box center [460, 143] width 66 height 9
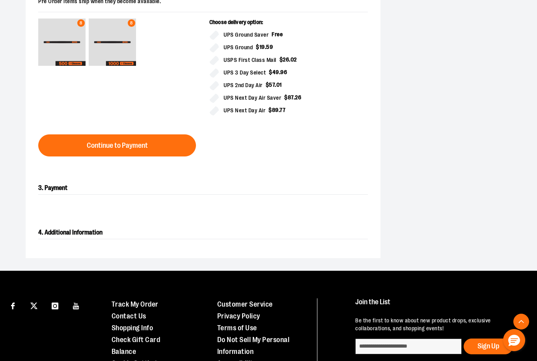
scroll to position [394, 0]
